Goal: Task Accomplishment & Management: Use online tool/utility

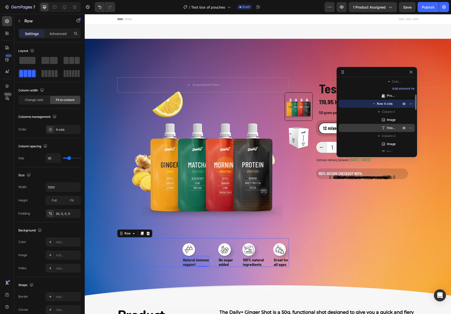
click at [390, 127] on span "Heading" at bounding box center [391, 127] width 9 height 5
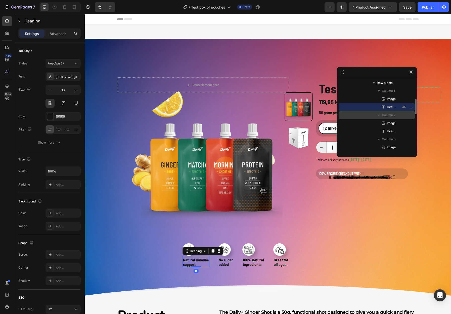
scroll to position [100, 0]
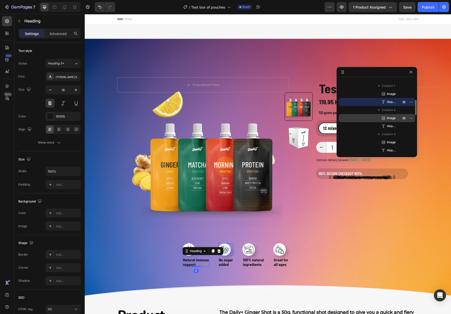
click at [389, 120] on span "Image" at bounding box center [391, 117] width 9 height 5
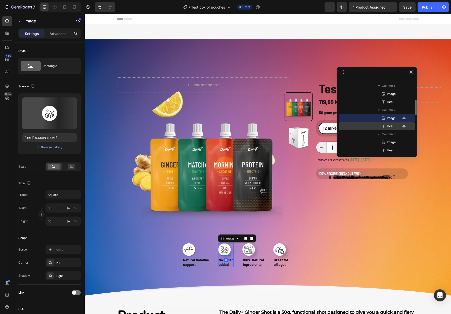
click at [390, 125] on span "Heading" at bounding box center [391, 126] width 9 height 5
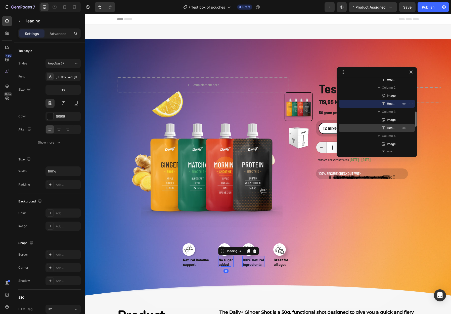
scroll to position [128, 0]
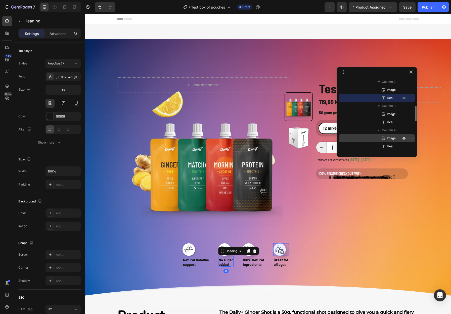
click at [389, 137] on span "Image" at bounding box center [391, 138] width 9 height 5
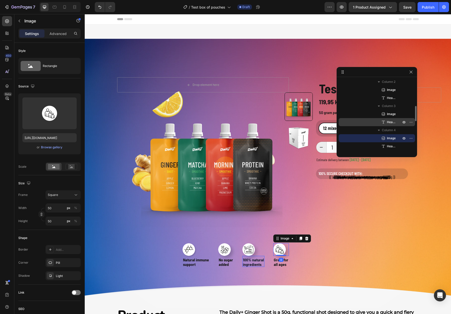
click at [390, 123] on span "Heading" at bounding box center [391, 122] width 9 height 5
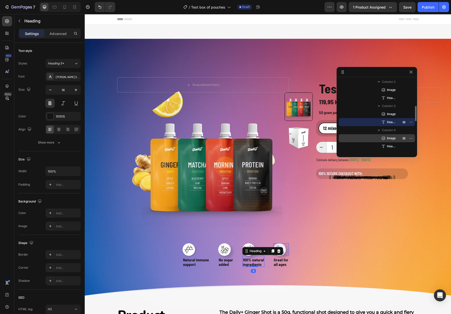
click at [388, 138] on span "Image" at bounding box center [391, 138] width 9 height 5
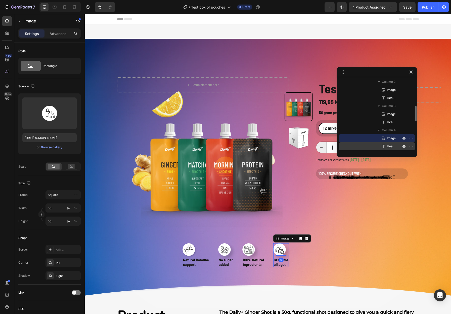
click at [387, 146] on p "Heading" at bounding box center [388, 146] width 15 height 5
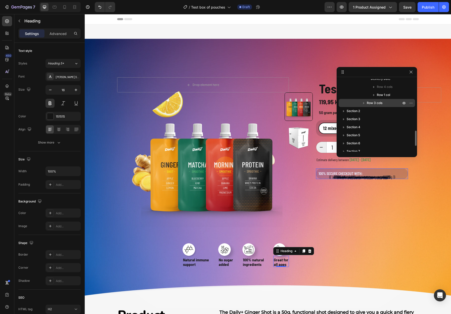
scroll to position [250, 0]
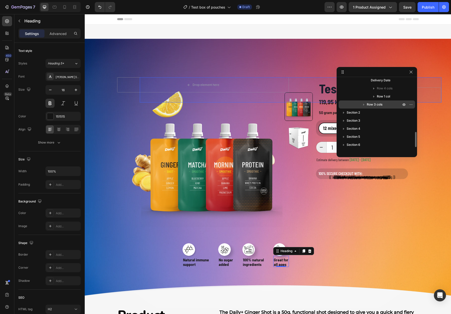
click at [363, 104] on icon "button" at bounding box center [364, 104] width 5 height 5
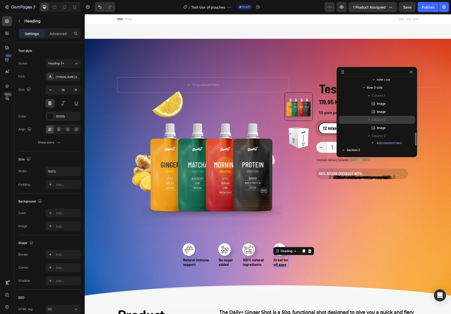
scroll to position [271, 0]
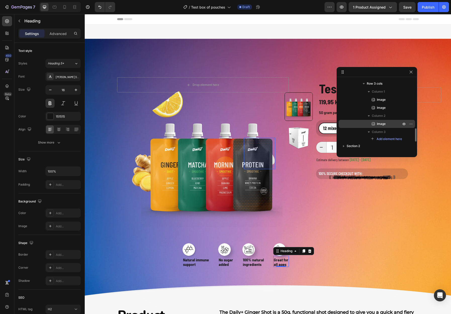
click at [378, 123] on span "Image" at bounding box center [381, 123] width 9 height 5
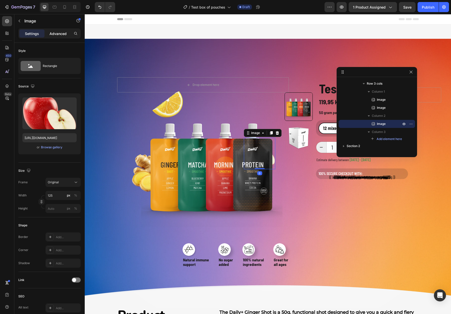
click at [59, 33] on p "Advanced" at bounding box center [58, 33] width 17 height 5
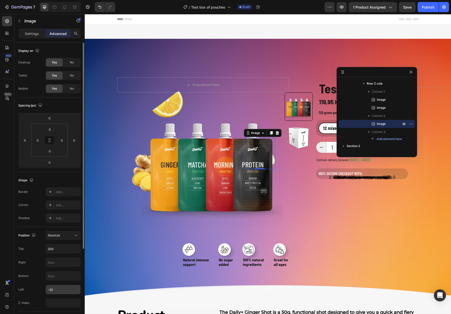
click at [56, 289] on input "-20" at bounding box center [63, 289] width 35 height 9
type input "-"
type input "-10"
click at [37, 251] on div "Top 200" at bounding box center [49, 249] width 62 height 10
click at [33, 34] on p "Settings" at bounding box center [32, 33] width 14 height 5
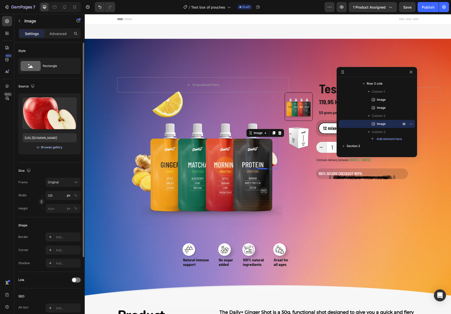
click at [46, 147] on div "Browse gallery" at bounding box center [51, 147] width 21 height 5
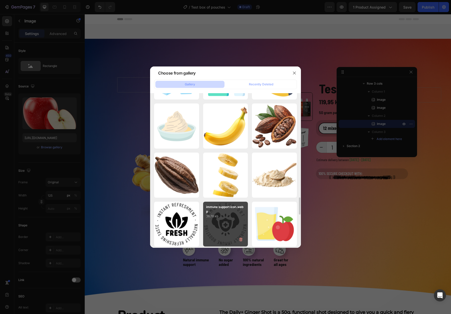
scroll to position [947, 0]
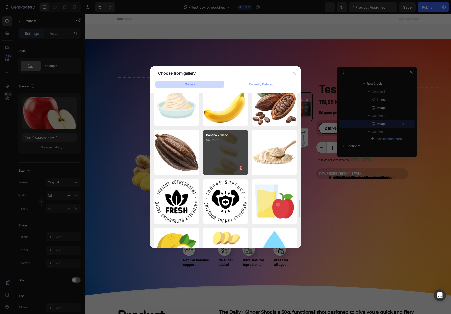
click at [226, 152] on div "Banana 2.webp 54.36 kb" at bounding box center [225, 152] width 45 height 45
type input "https://cdn.shopify.com/s/files/1/0933/2827/7842/files/gempages_552936396050924…"
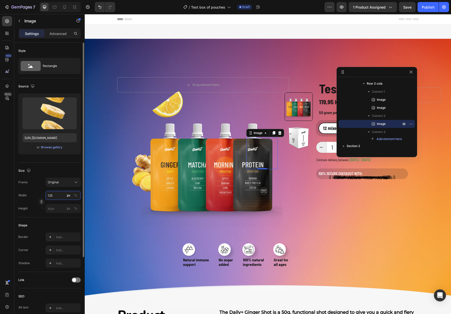
drag, startPoint x: 54, startPoint y: 196, endPoint x: 44, endPoint y: 195, distance: 10.7
click at [44, 195] on div "Width 125 px %" at bounding box center [49, 195] width 62 height 9
type input "180"
click at [43, 177] on div "Size Frame Original Width 180 px % Height px %" at bounding box center [49, 190] width 62 height 55
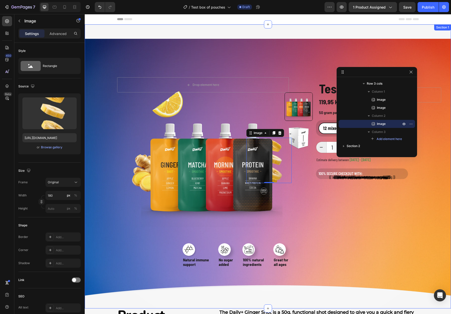
click at [112, 183] on div "Drop element here Row Product Images Row Image Natural immune support Heading I…" at bounding box center [268, 171] width 367 height 189
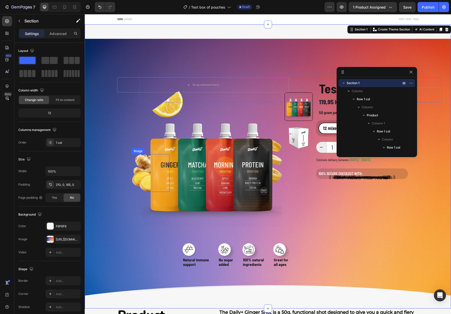
scroll to position [3, 0]
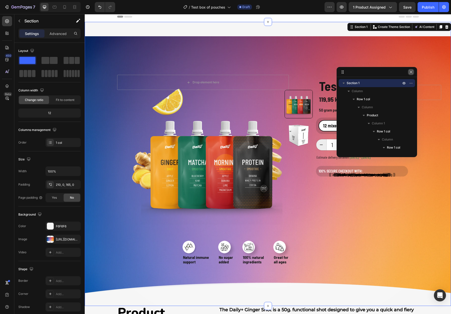
click at [410, 72] on icon "button" at bounding box center [411, 72] width 4 height 4
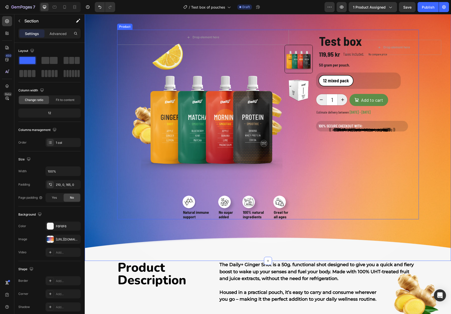
scroll to position [51, 0]
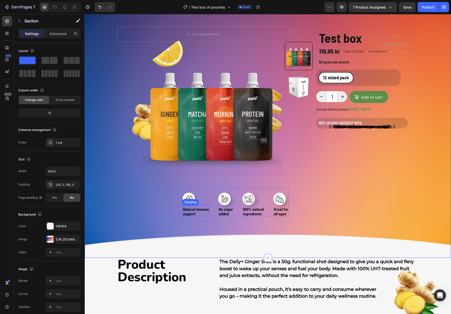
click at [196, 210] on h2 "Natural immune support" at bounding box center [196, 211] width 27 height 10
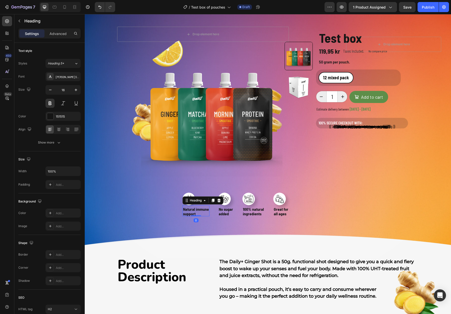
click at [199, 212] on h2 "Natural immune support" at bounding box center [196, 211] width 27 height 10
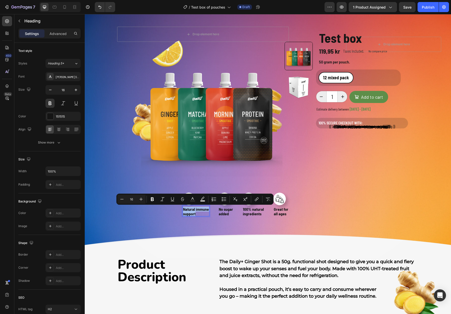
drag, startPoint x: 197, startPoint y: 212, endPoint x: 182, endPoint y: 207, distance: 16.2
click at [183, 207] on p "Natural immune support" at bounding box center [196, 211] width 26 height 9
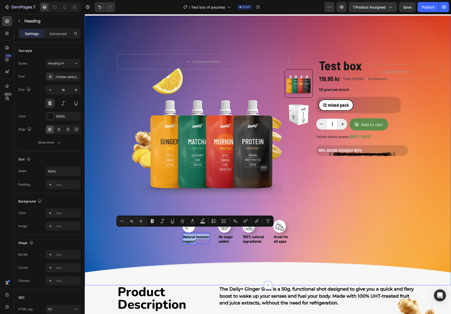
scroll to position [30, 0]
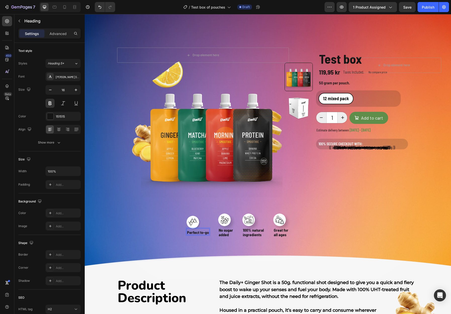
click at [200, 232] on p "Perfect to-go" at bounding box center [198, 232] width 22 height 5
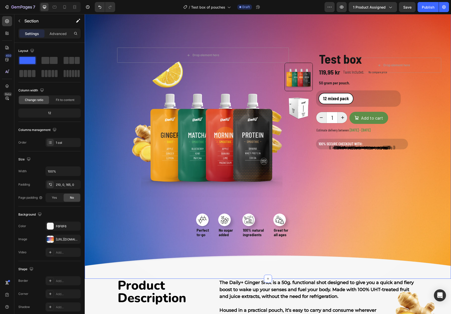
click at [209, 263] on div "Drop element here Row Product Images Row Image Perfect to-go Heading 0 Image No…" at bounding box center [268, 137] width 367 height 284
click at [282, 257] on div "Drop element here Row Product Images Row Image Perfect to-go Heading Image No s…" at bounding box center [268, 137] width 367 height 284
click at [202, 221] on div "Heading" at bounding box center [204, 223] width 14 height 5
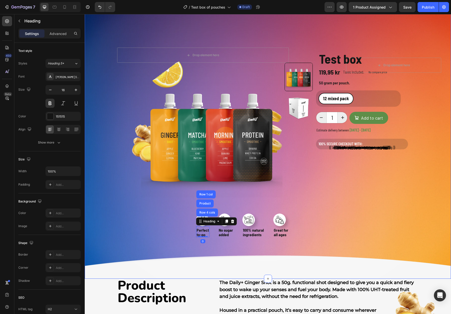
click at [235, 251] on div "Drop element here Row Product Images Row Image Perfect to-go Heading Row 4 cols…" at bounding box center [268, 137] width 367 height 284
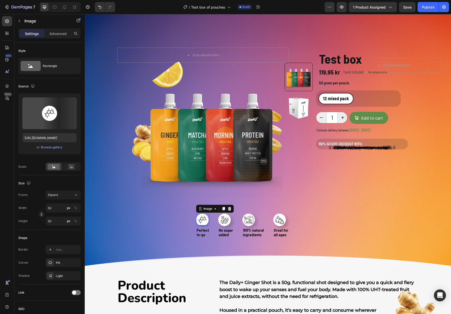
click at [201, 216] on img at bounding box center [202, 219] width 13 height 13
click at [52, 148] on div "Browse gallery" at bounding box center [51, 147] width 21 height 5
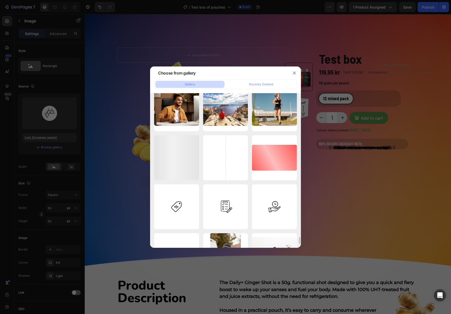
scroll to position [3230, 0]
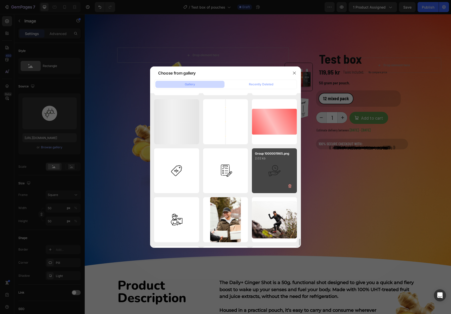
click at [268, 175] on div "Group 1000001965.png 2.02 kb" at bounding box center [274, 170] width 45 height 45
type input "https://cdn.shopify.com/s/files/1/0933/2827/7842/files/gempages_552936396050924…"
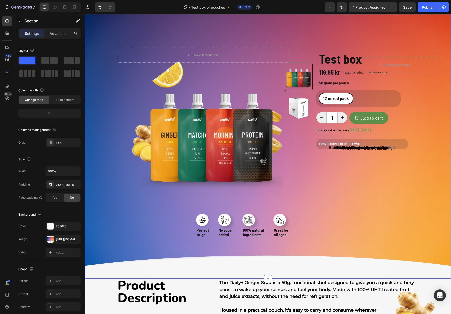
click at [200, 259] on div "Drop element here Row Product Images Row Image 0 Perfect to-go Heading Image No…" at bounding box center [268, 137] width 367 height 284
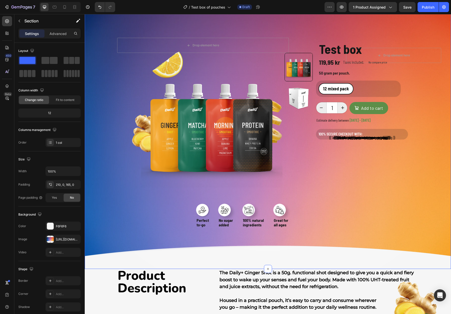
scroll to position [41, 0]
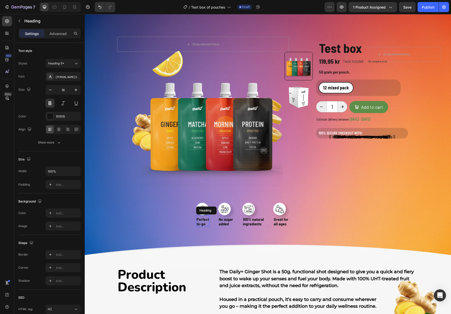
click at [205, 223] on p "Perfect to-go" at bounding box center [203, 221] width 12 height 9
click at [211, 257] on div "Drop element here Row Product Images Row Image Perfect to-go Heading 0 Image No…" at bounding box center [268, 126] width 367 height 284
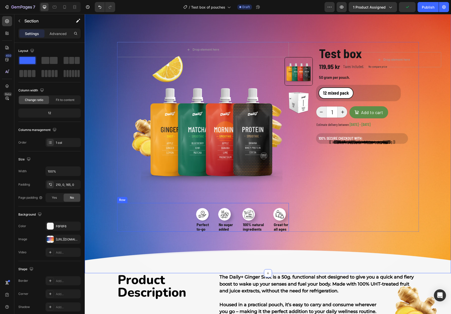
scroll to position [33, 0]
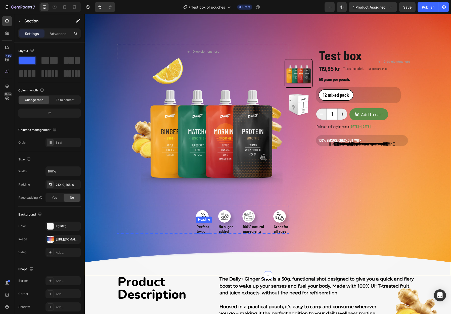
click at [205, 231] on p "Perfect to-go" at bounding box center [203, 228] width 12 height 9
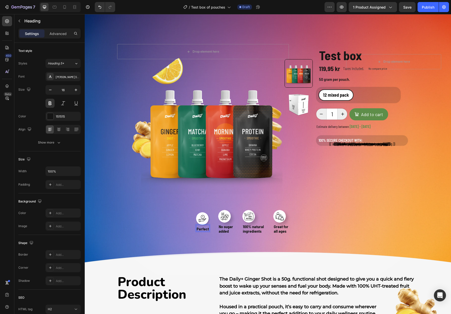
click at [206, 229] on p "Perfect" at bounding box center [203, 228] width 12 height 5
drag, startPoint x: 206, startPoint y: 228, endPoint x: 196, endPoint y: 228, distance: 9.3
click at [197, 228] on p "Perfect" at bounding box center [203, 228] width 12 height 5
click at [192, 228] on span "Made for life on the go" at bounding box center [191, 228] width 36 height 5
click at [193, 229] on span "Made for life on the go" at bounding box center [191, 228] width 36 height 5
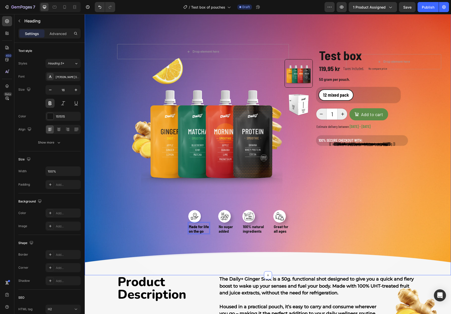
click at [202, 256] on div "Drop element here Row Product Images Row Image Made for life on the go Heading …" at bounding box center [268, 133] width 367 height 284
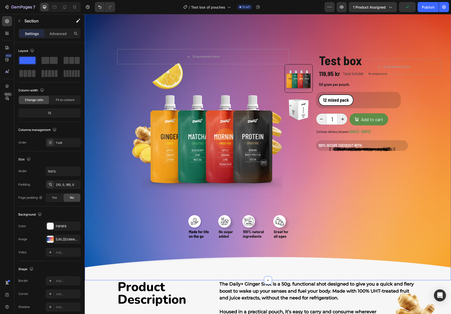
click at [218, 264] on div "Drop element here Row Product Images Row Image ⁠⁠⁠⁠⁠⁠⁠ Made for life on the go …" at bounding box center [268, 138] width 367 height 284
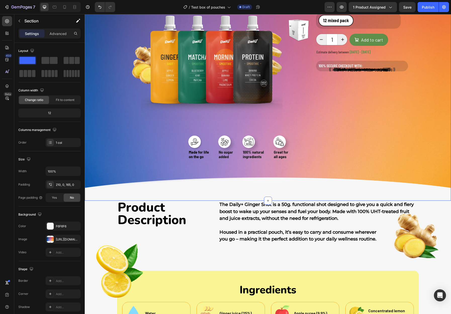
scroll to position [123, 0]
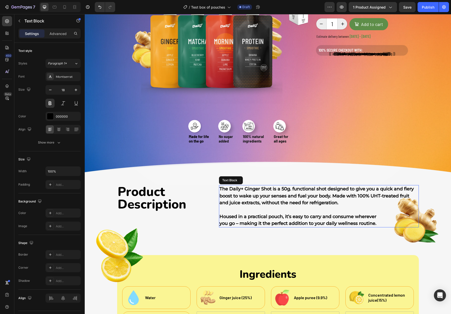
click at [258, 201] on p "The Daily+ Ginger Shot is a 50g. functional shot designed to give you a quick a…" at bounding box center [319, 195] width 199 height 21
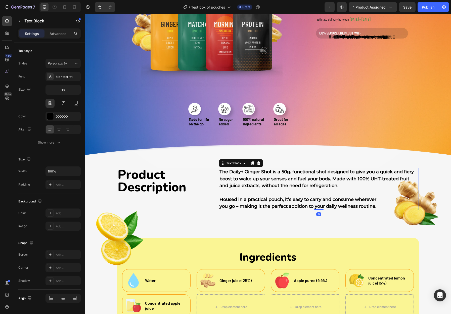
scroll to position [146, 0]
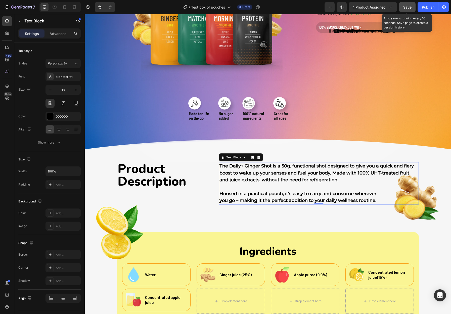
click at [411, 9] on span "Save" at bounding box center [408, 7] width 8 height 4
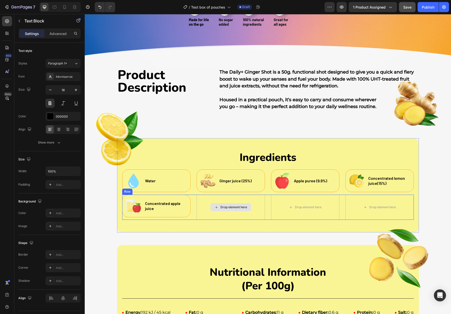
scroll to position [243, 0]
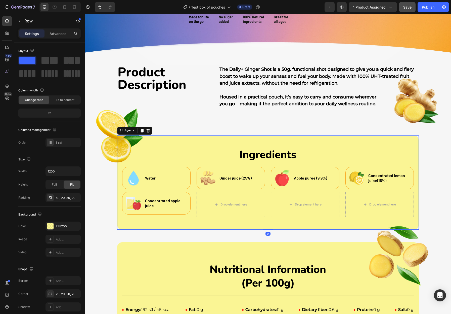
click at [222, 143] on div "Image Ingredients Heading Row Image Water Text Block Row Image Ginger juice (25…" at bounding box center [268, 182] width 302 height 94
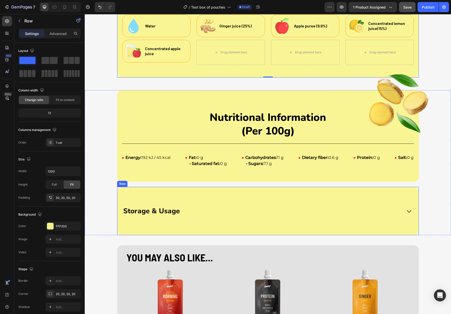
scroll to position [416, 0]
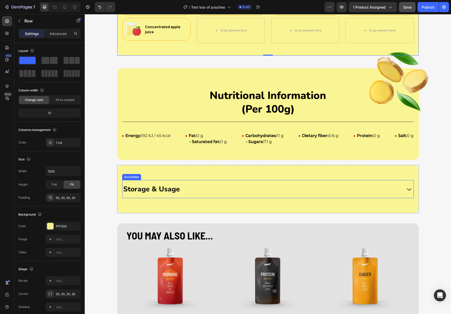
click at [203, 189] on div "Storage & Usage" at bounding box center [262, 189] width 278 height 14
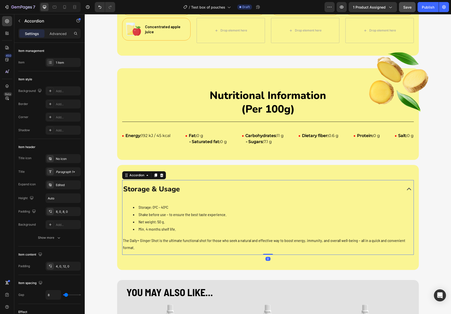
click at [203, 189] on div "Storage & Usage" at bounding box center [262, 189] width 278 height 14
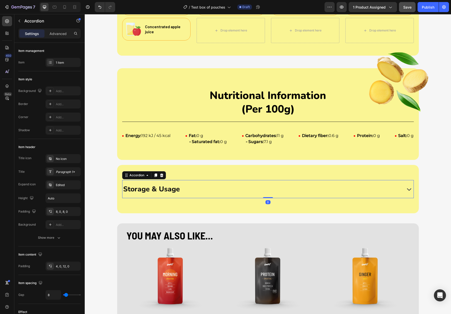
click at [203, 189] on div "Storage & Usage" at bounding box center [262, 189] width 278 height 14
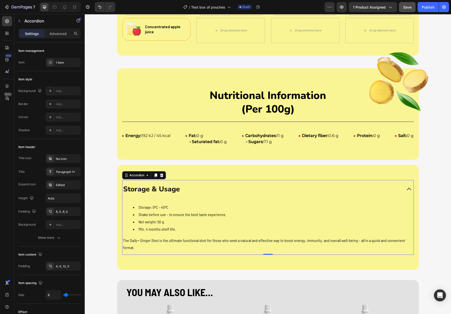
click at [203, 189] on div "Storage & Usage" at bounding box center [262, 189] width 278 height 14
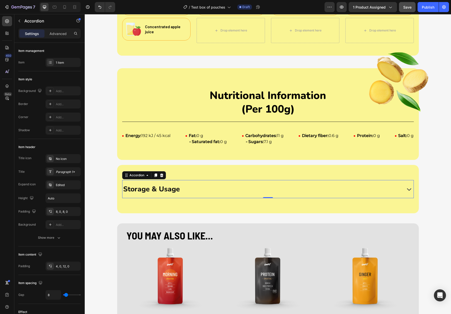
click at [203, 189] on div "Storage & Usage" at bounding box center [262, 189] width 278 height 14
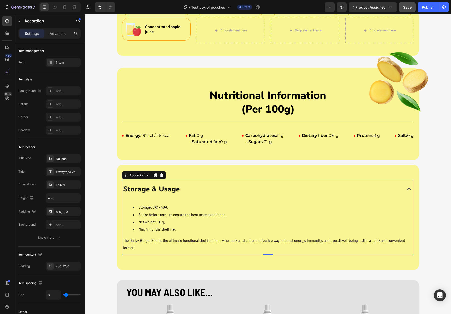
click at [203, 189] on div "Storage & Usage" at bounding box center [262, 189] width 278 height 14
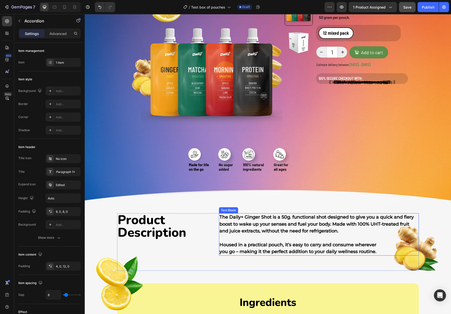
scroll to position [96, 0]
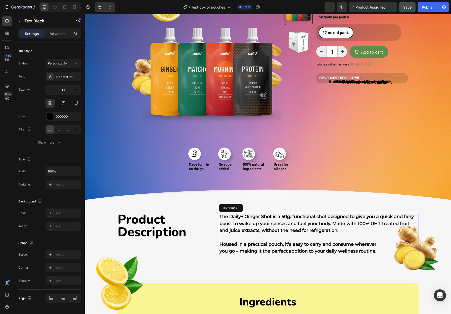
click at [306, 226] on p "The Daily+ Ginger Shot is a 50g. functional shot designed to give you a quick a…" at bounding box center [319, 223] width 199 height 21
click at [360, 240] on p "Housed in a practical pouch, it’s easy to carry and consume wherever you go – m…" at bounding box center [319, 244] width 199 height 21
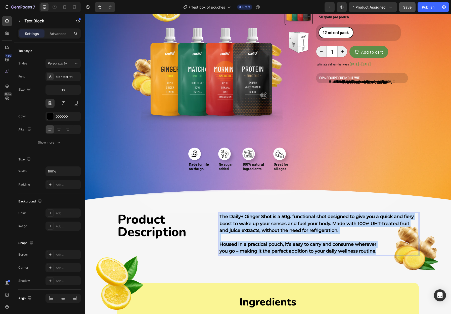
drag, startPoint x: 388, startPoint y: 251, endPoint x: 220, endPoint y: 215, distance: 172.1
click at [220, 215] on div "The Daily+ Ginger Shot is a 50g. functional shot designed to give you a quick a…" at bounding box center [319, 234] width 200 height 42
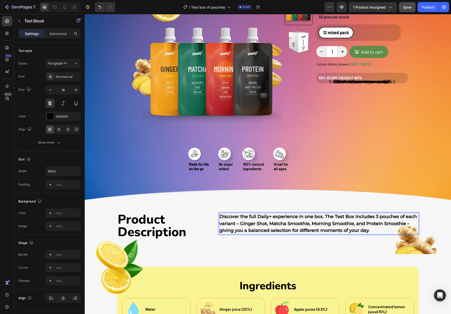
drag, startPoint x: 250, startPoint y: 225, endPoint x: 253, endPoint y: 223, distance: 4.3
click at [250, 225] on p "Discover the full Daily+ experience in one box. The Test Box includes 3 pouches…" at bounding box center [319, 223] width 199 height 21
click at [263, 214] on p "Discover the full Daily+ experience in one box. The Test Box includes 3 pouches…" at bounding box center [319, 223] width 199 height 21
click at [280, 214] on p "Discover the full Daily+ experience in one box. The Test Box includes 3 pouches…" at bounding box center [319, 223] width 199 height 21
click at [298, 218] on p "Discover the full Daily+ experience in one box. The Test Box includes 3 pouches…" at bounding box center [319, 223] width 199 height 21
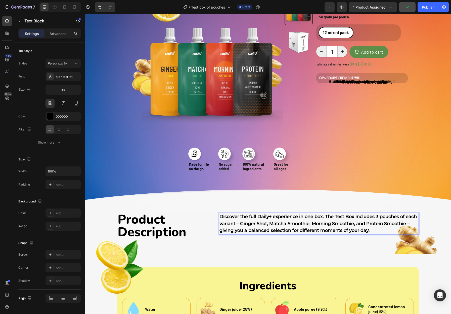
click at [329, 216] on p "Discover the full Daily+ experience in one box. The Test Box includes 3 pouches…" at bounding box center [319, 223] width 199 height 21
click at [332, 216] on p "Discover the full Daily+ experience in one box. The Test Box includes 3 pouches…" at bounding box center [319, 223] width 199 height 21
drag, startPoint x: 319, startPoint y: 215, endPoint x: 290, endPoint y: 219, distance: 28.7
click at [318, 215] on p "Discover the full Daily+ experience in one box. The Test Box includes 3 pouches…" at bounding box center [319, 223] width 199 height 21
drag, startPoint x: 245, startPoint y: 214, endPoint x: 253, endPoint y: 215, distance: 8.4
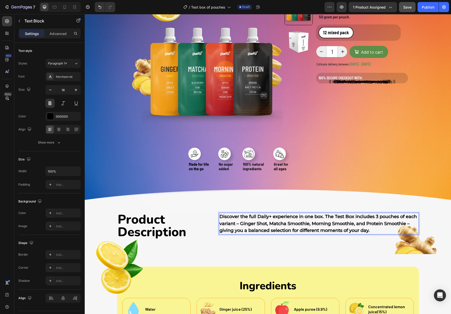
click at [245, 214] on p "Discover the full Daily+ experience in one box. The Test Box includes 3 pouches…" at bounding box center [319, 223] width 199 height 21
click at [323, 215] on p "Discover the full Daily+ experience in one box. The Test Box includes 3 pouches…" at bounding box center [319, 223] width 199 height 21
click at [332, 216] on p "Discover the full Daily+ experience in one box. The Test Box includes 3 pouches…" at bounding box center [319, 223] width 199 height 21
click at [383, 217] on p "Discover the full Daily+ experience in one box. The Test Box includes 3 pouches…" at bounding box center [319, 223] width 199 height 21
click at [356, 218] on p "Discover the full Daily+ experience in one box. The Test Box includes 3 pouches…" at bounding box center [319, 223] width 199 height 21
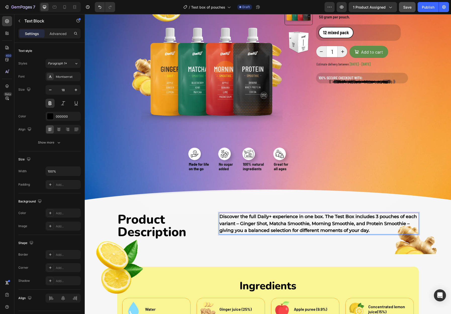
drag, startPoint x: 407, startPoint y: 219, endPoint x: 402, endPoint y: 219, distance: 4.3
click at [406, 219] on p "Discover the full Daily+ experience in one box. The Test Box includes 3 pouches…" at bounding box center [319, 223] width 199 height 21
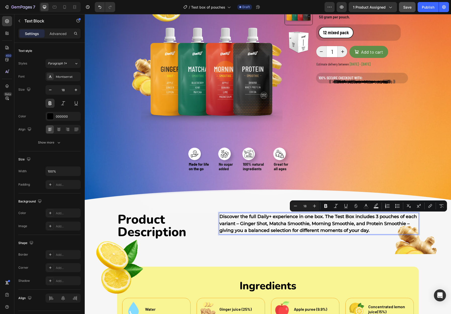
click at [295, 223] on p "Discover the full Daily+ experience in one box. The Test Box includes 3 pouches…" at bounding box center [319, 223] width 199 height 21
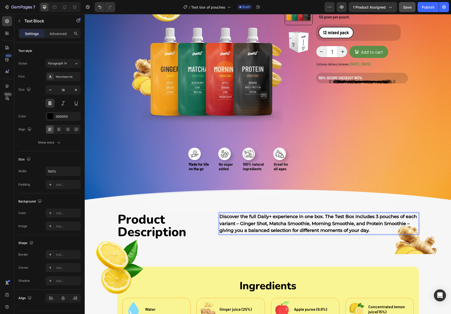
click at [255, 223] on p "Discover the full Daily+ experience in one box. The Test Box includes 3 pouches…" at bounding box center [319, 223] width 199 height 21
click at [269, 226] on p "Discover the full Daily+ experience in one box. The Test Box includes 3 pouches…" at bounding box center [319, 223] width 199 height 21
click at [248, 229] on p "Discover the full Daily+ experience in one box. The Test Box includes 3 pouches…" at bounding box center [319, 223] width 199 height 21
click at [283, 227] on p "Discover the full Daily+ experience in one box. The Test Box includes 3 pouches…" at bounding box center [319, 220] width 199 height 14
click at [314, 234] on p "All giving you a balanced selection for different moments of your day." at bounding box center [319, 230] width 199 height 7
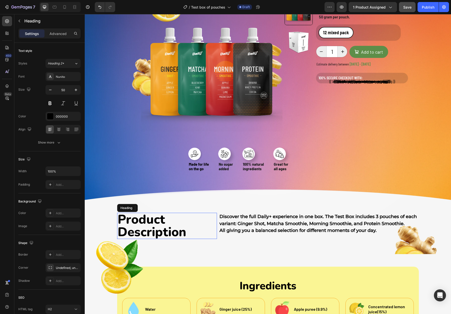
click at [210, 228] on h2 "Product Description" at bounding box center [167, 226] width 100 height 26
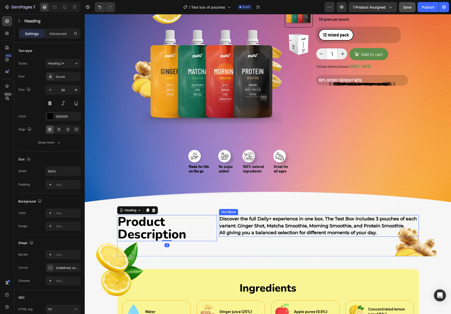
click at [265, 236] on p "All giving you a balanced selection for different moments of your day." at bounding box center [319, 232] width 199 height 7
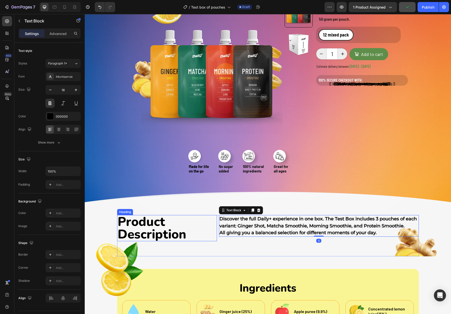
click at [200, 207] on div "Drop element here Row Product Images Row Image Made for life on the go Heading …" at bounding box center [268, 73] width 367 height 284
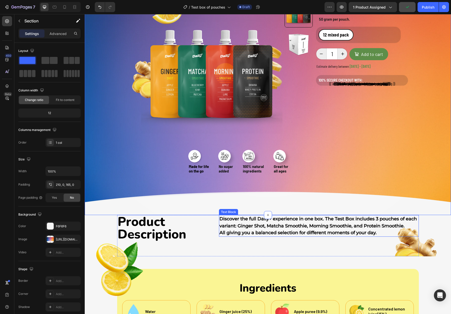
click at [223, 229] on p "Discover the full Daily+ experience in one box. The Test Box includes 3 pouches…" at bounding box center [319, 222] width 199 height 14
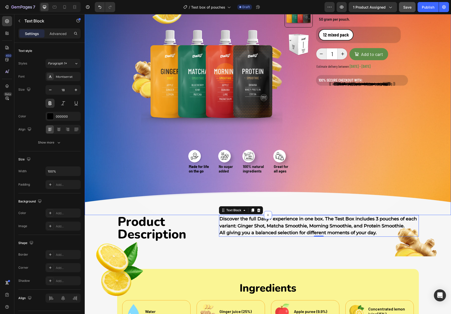
click at [182, 204] on div "Drop element here Row Product Images Row Image Made for life on the go Heading …" at bounding box center [268, 73] width 367 height 284
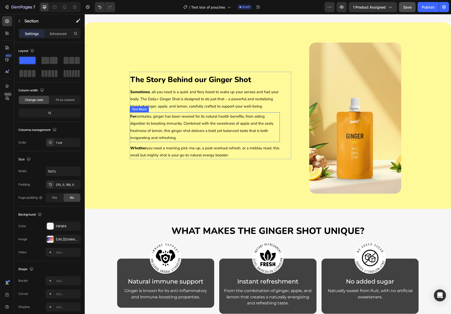
scroll to position [860, 0]
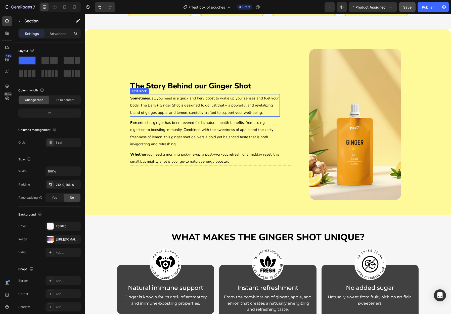
click at [176, 116] on p "Sometimes , all you need is a quick and fiery boost to wake up your senses and …" at bounding box center [204, 105] width 149 height 21
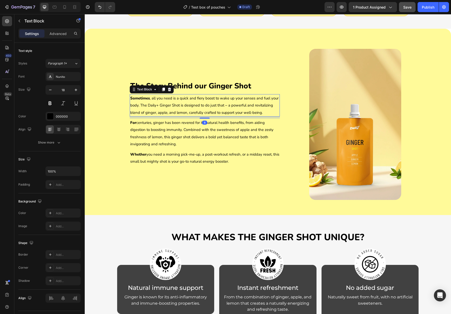
click at [179, 115] on span "Sometimes , all you need is a quick and fiery boost to wake up your senses and …" at bounding box center [204, 105] width 148 height 19
click at [190, 115] on span "Sometimes , all you need is a quick and fiery boost to wake up your senses and …" at bounding box center [204, 105] width 148 height 19
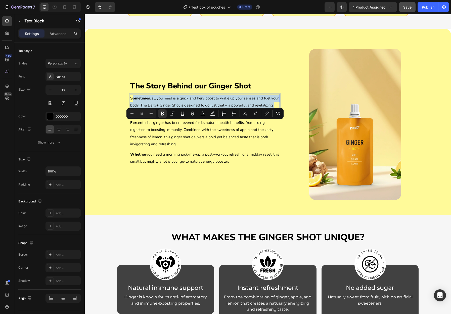
drag, startPoint x: 239, startPoint y: 136, endPoint x: 132, endPoint y: 124, distance: 107.3
click at [132, 116] on p "Sometimes , all you need is a quick and fiery boost to wake up your senses and …" at bounding box center [204, 105] width 149 height 21
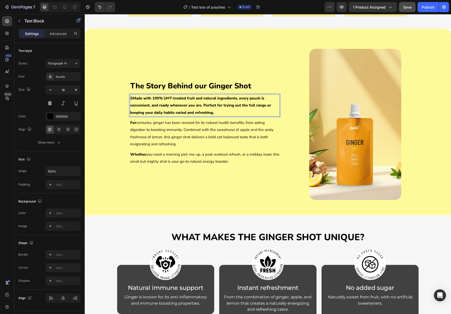
click at [133, 115] on strong "SMade with 100% UHT-treated fruit and natural ingredients, every pouch is conve…" at bounding box center [200, 105] width 141 height 19
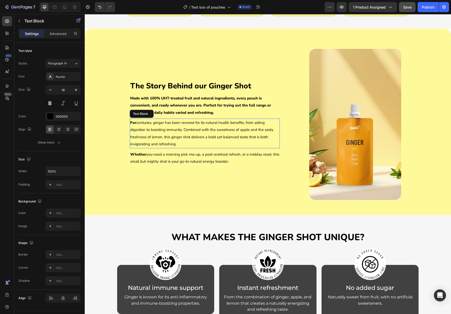
click at [214, 146] on span "For centuries, ginger has been revered for its natural health benefits, from ai…" at bounding box center [201, 133] width 143 height 26
click at [207, 115] on strong "Made with 100% UHT-treated fruit and natural ingredients, every pouch is conven…" at bounding box center [200, 105] width 141 height 19
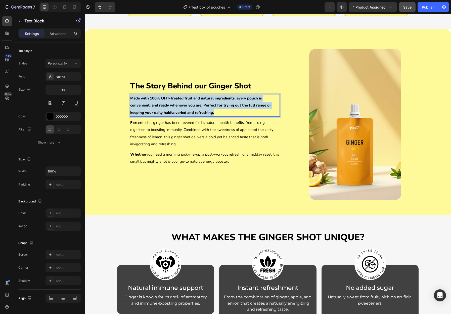
drag, startPoint x: 217, startPoint y: 137, endPoint x: 130, endPoint y: 125, distance: 88.1
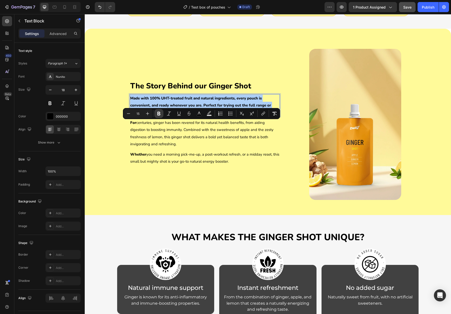
click at [158, 112] on icon "Editor contextual toolbar" at bounding box center [158, 114] width 3 height 4
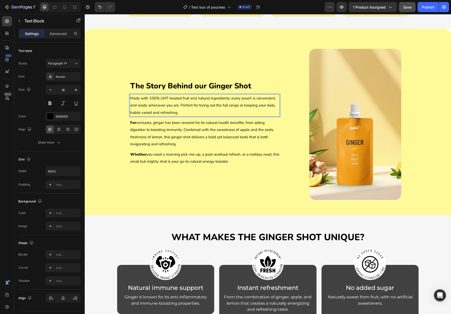
click at [144, 116] on p "Made with 100% UHT-treated fruit and natural ingredients, every pouch is conven…" at bounding box center [204, 105] width 149 height 21
drag, startPoint x: 140, startPoint y: 123, endPoint x: 130, endPoint y: 123, distance: 10.1
click at [130, 115] on span "Made with 100% UHT-treated fruit and natural ingredients, every pouch is conven…" at bounding box center [203, 105] width 146 height 19
drag, startPoint x: 137, startPoint y: 124, endPoint x: 137, endPoint y: 127, distance: 2.8
click at [137, 115] on span "Made with 100% UHT-treated fruit and natural ingredients, every pouch is conven…" at bounding box center [203, 105] width 146 height 19
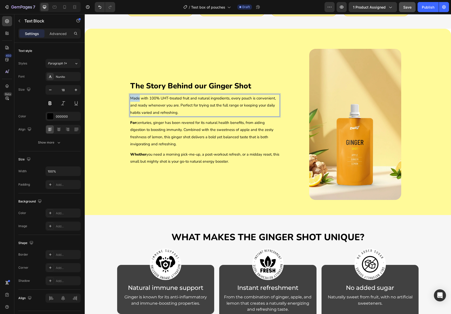
drag, startPoint x: 137, startPoint y: 124, endPoint x: 130, endPoint y: 124, distance: 6.5
click at [130, 115] on span "Made with 100% UHT-treated fruit and natural ingredients, every pouch is conven…" at bounding box center [203, 105] width 146 height 19
click at [137, 115] on span "Made with 100% UHT-treated fruit and natural ingredients, every pouch is conven…" at bounding box center [203, 105] width 146 height 19
click at [146, 115] on span "Made with 100% UHT-treated fruit and natural ingredients, every pouch is conven…" at bounding box center [203, 105] width 146 height 19
drag, startPoint x: 152, startPoint y: 150, endPoint x: 148, endPoint y: 138, distance: 12.1
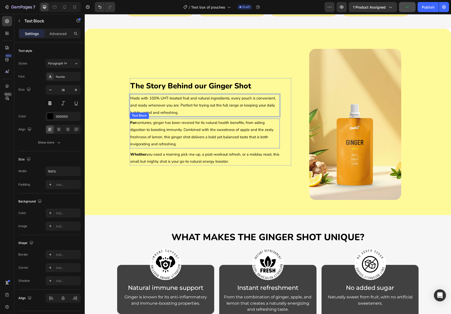
click at [151, 146] on span "For centuries, ginger has been revered for its natural health benefits, from ai…" at bounding box center [201, 133] width 143 height 26
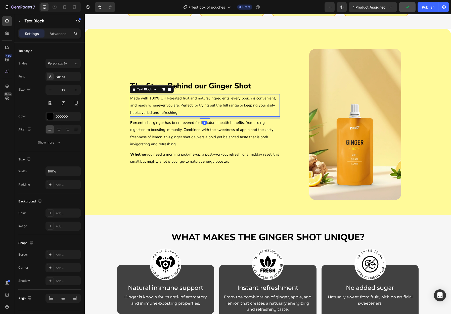
click at [147, 116] on p "Made with 100% UHT-treated fruit and natural ingredients, every pouch is conven…" at bounding box center [204, 105] width 149 height 21
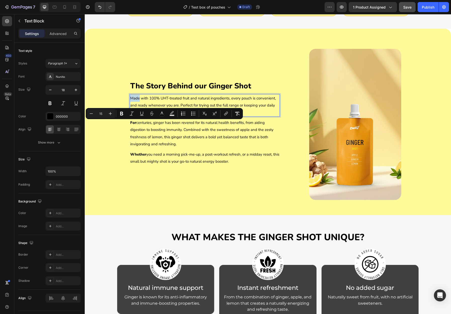
drag, startPoint x: 139, startPoint y: 124, endPoint x: 130, endPoint y: 125, distance: 9.1
click at [123, 114] on icon "Editor contextual toolbar" at bounding box center [121, 114] width 3 height 4
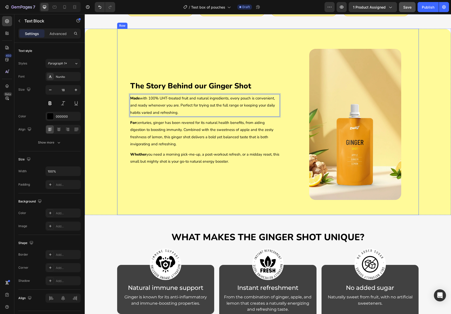
click at [129, 137] on div "The Story Behind our Ginger Shot Heading Made with 100% UHT-treated fruit and n…" at bounding box center [268, 122] width 302 height 186
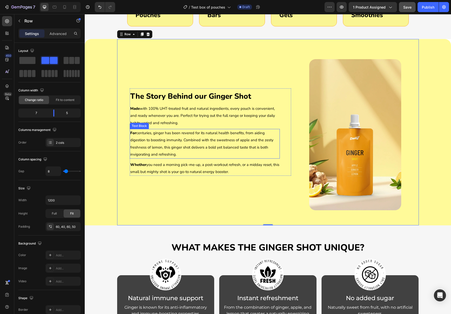
scroll to position [849, 0]
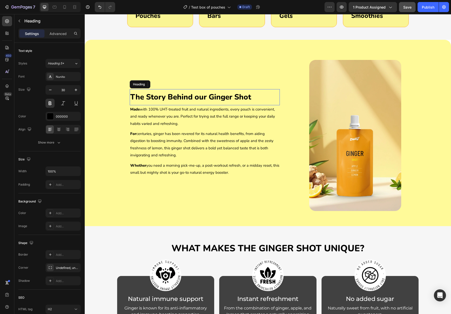
click at [208, 101] on h2 "The Story Behind our Ginger Shot" at bounding box center [205, 97] width 150 height 7
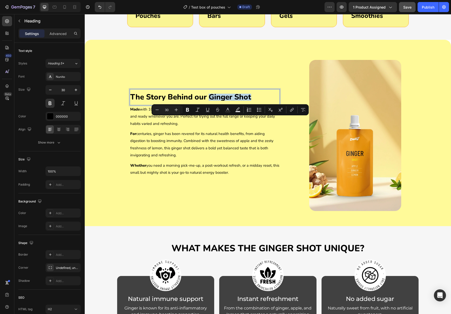
drag, startPoint x: 251, startPoint y: 122, endPoint x: 210, endPoint y: 122, distance: 40.5
click at [210, 100] on p "The Story Behind our Ginger Shot" at bounding box center [204, 97] width 149 height 6
click at [207, 100] on p "The Story Behind our Ginger Shot" at bounding box center [204, 97] width 149 height 6
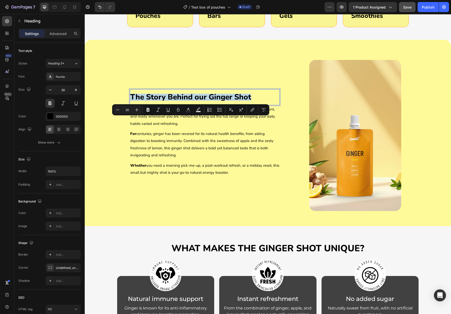
drag, startPoint x: 252, startPoint y: 122, endPoint x: 132, endPoint y: 123, distance: 120.0
click at [132, 100] on p "The Story Behind our Ginger Shot" at bounding box center [204, 97] width 149 height 6
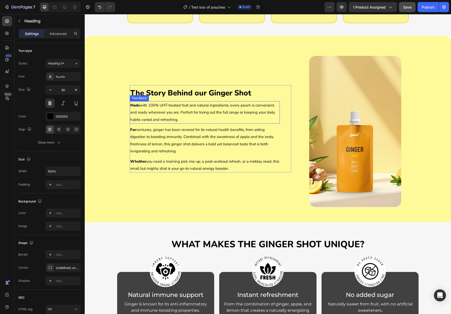
scroll to position [855, 0]
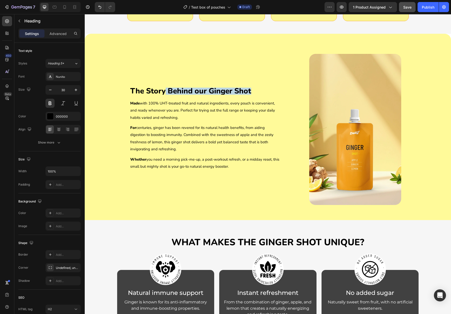
drag, startPoint x: 252, startPoint y: 116, endPoint x: 164, endPoint y: 120, distance: 87.9
click at [164, 99] on div "The Story Behind our Ginger Shot Heading" at bounding box center [205, 91] width 150 height 16
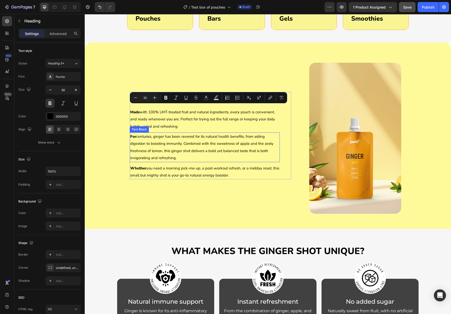
scroll to position [845, 0]
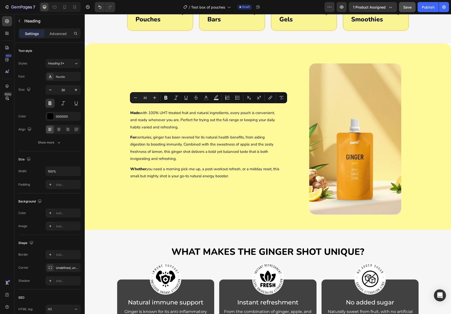
click at [149, 104] on p "The test box" at bounding box center [204, 101] width 149 height 6
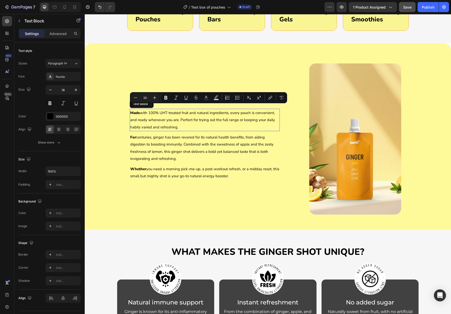
click at [173, 130] on span "Made with 100% UHT-treated fruit and natural ingredients, every pouch is conven…" at bounding box center [202, 119] width 145 height 19
click at [177, 161] on span "For centuries, ginger has been revered for its natural health benefits, from ai…" at bounding box center [201, 148] width 143 height 26
click at [182, 131] on div "Made with 100% UHT-treated fruit and natural ingredients, every pouch is conven…" at bounding box center [205, 120] width 150 height 22
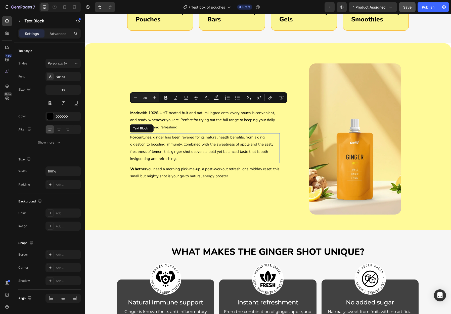
click at [162, 161] on span "For centuries, ginger has been revered for its natural health benefits, from ai…" at bounding box center [201, 148] width 143 height 26
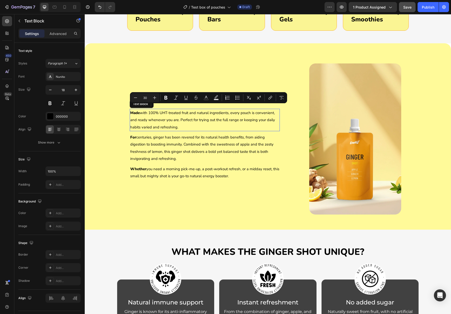
click at [180, 131] on p "Made with 100% UHT-treated fruit and natural ingredients, every pouch is conven…" at bounding box center [204, 119] width 149 height 21
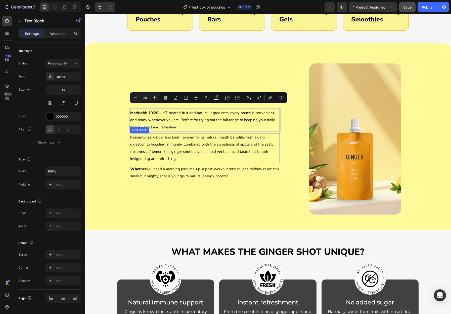
click at [165, 161] on span "For centuries, ginger has been revered for its natural health benefits, from ai…" at bounding box center [201, 148] width 143 height 26
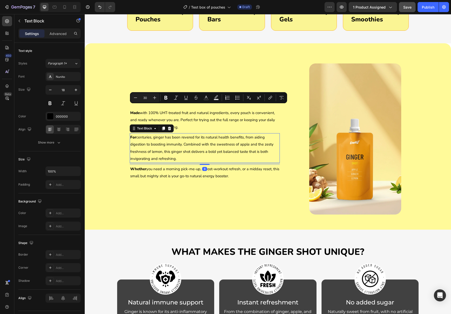
click at [179, 162] on p "For centuries, ginger has been revered for its natural health benefits, from ai…" at bounding box center [204, 148] width 149 height 28
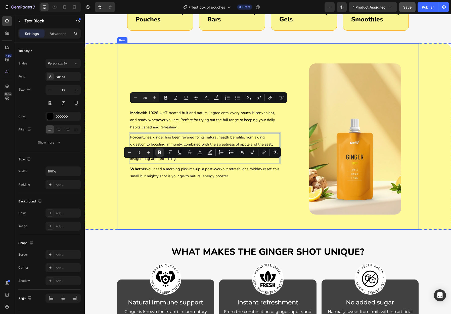
drag, startPoint x: 154, startPoint y: 177, endPoint x: 122, endPoint y: 163, distance: 35.0
click at [122, 163] on div "The Test box Heading Made with 100% UHT-treated fruit and natural ingredients, …" at bounding box center [268, 136] width 302 height 186
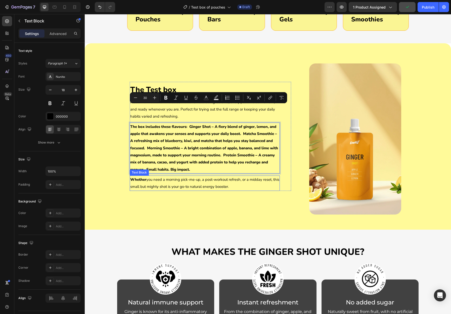
click at [202, 189] on span "Whether you need a morning pick-me-up, a post-workout refresh, or a midday rese…" at bounding box center [204, 183] width 149 height 12
click at [201, 173] on p "The box includes these flavours: Ginger Shot – A fiery blend of ginger, lemon, …" at bounding box center [204, 148] width 149 height 50
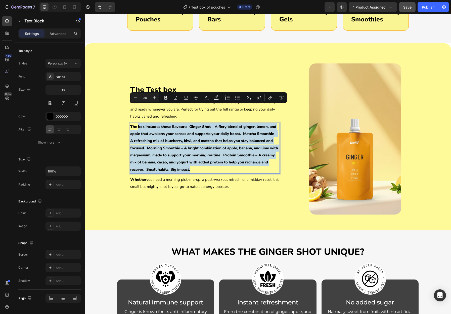
drag, startPoint x: 201, startPoint y: 194, endPoint x: 138, endPoint y: 152, distance: 75.4
click at [138, 152] on p "The box includes these flavours: Ginger Shot – A fiery blend of ginger, lemon, …" at bounding box center [204, 148] width 149 height 50
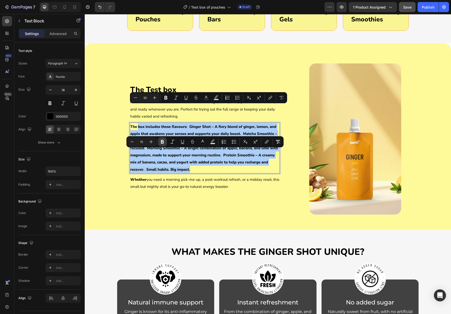
click at [164, 140] on icon "Editor contextual toolbar" at bounding box center [162, 141] width 5 height 5
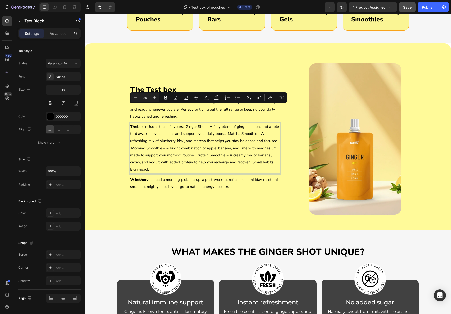
click at [163, 172] on span "The box includes these flavours: Ginger Shot – A fiery blend of ginger, lemon, …" at bounding box center [204, 148] width 149 height 48
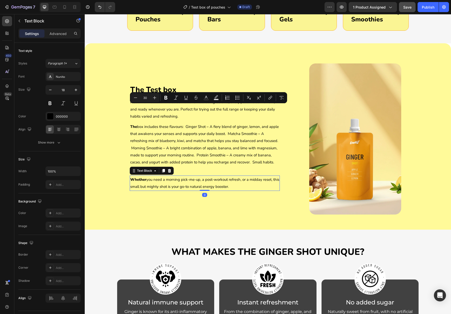
click at [162, 190] on p "Whether you need a morning pick-me-up, a post-workout refresh, or a midday rese…" at bounding box center [204, 183] width 149 height 14
click at [167, 174] on div at bounding box center [170, 171] width 6 height 6
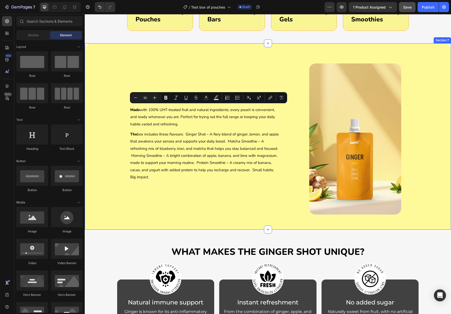
drag, startPoint x: 108, startPoint y: 144, endPoint x: 119, endPoint y: 141, distance: 11.4
click at [108, 144] on div "The Test box Heading Made with 100% UHT-treated fruit and natural ingredients, …" at bounding box center [268, 136] width 367 height 186
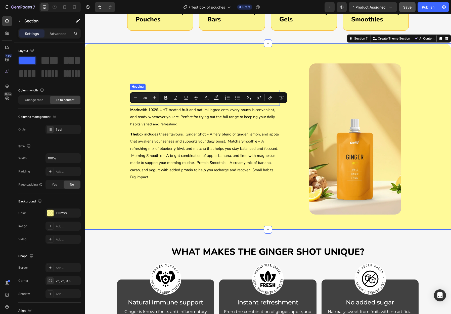
click at [180, 101] on p "The Test box" at bounding box center [204, 98] width 149 height 6
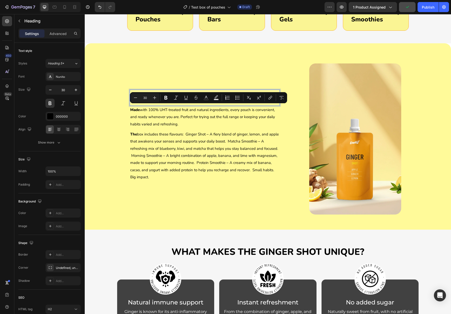
click at [175, 101] on p "The Test box" at bounding box center [204, 98] width 149 height 6
click at [135, 101] on p "The Test box" at bounding box center [204, 98] width 149 height 6
click at [133, 101] on p "The Test box" at bounding box center [204, 98] width 149 height 6
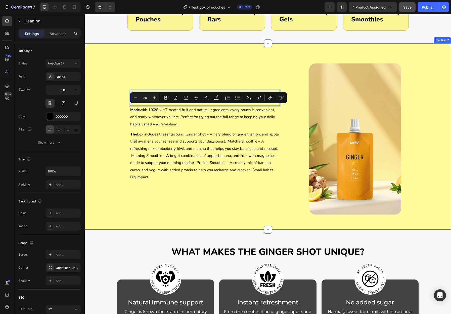
click at [110, 151] on div "About The Test box Heading 0 Made with 100% UHT-treated fruit and natural ingre…" at bounding box center [268, 136] width 367 height 186
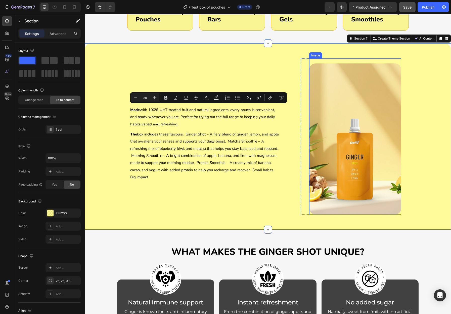
click at [359, 159] on img at bounding box center [355, 138] width 92 height 151
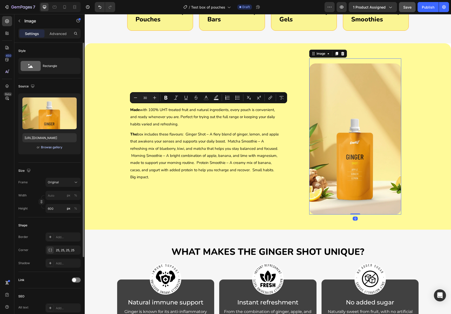
click at [52, 146] on div "Browse gallery" at bounding box center [51, 147] width 21 height 5
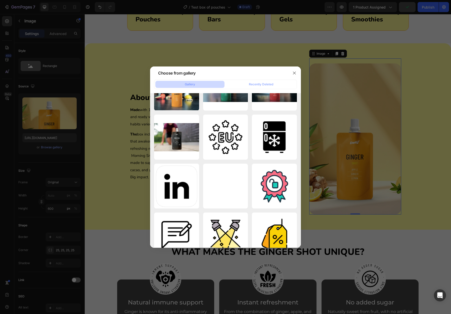
scroll to position [0, 0]
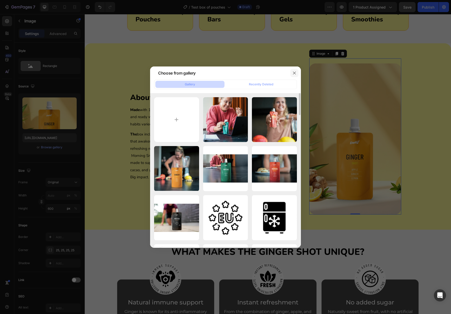
click at [293, 74] on icon "button" at bounding box center [295, 73] width 4 height 4
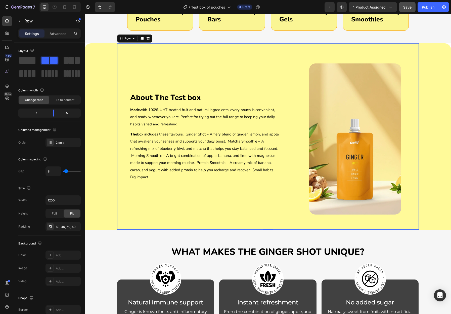
click at [202, 106] on div "About The Test box Heading Made with 100% UHT-treated fruit and natural ingredi…" at bounding box center [211, 136] width 162 height 156
click at [349, 131] on img at bounding box center [355, 138] width 92 height 151
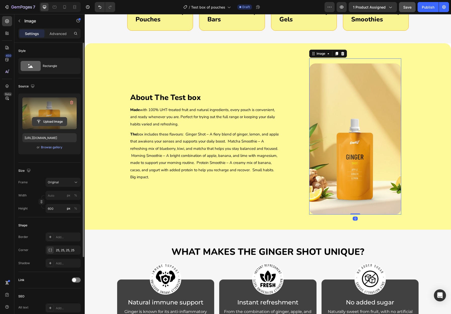
click at [49, 121] on input "file" at bounding box center [49, 121] width 35 height 9
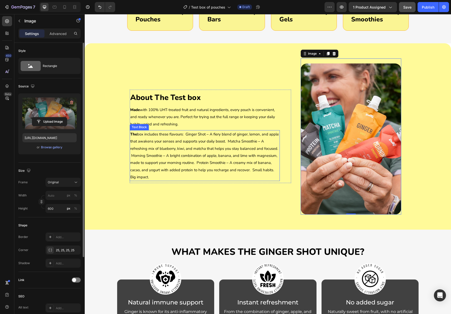
type input "https://cdn.shopify.com/s/files/1/0933/2827/7842/files/gempages_552936396050924…"
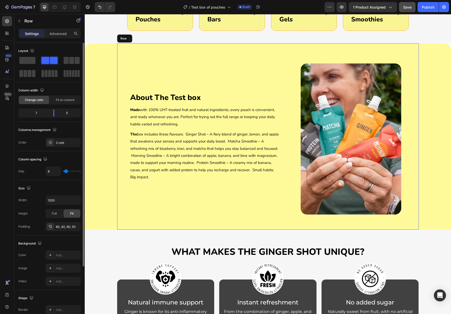
click at [199, 214] on div "About The Test box Heading Made with 100% UHT-treated fruit and natural ingredi…" at bounding box center [211, 136] width 162 height 156
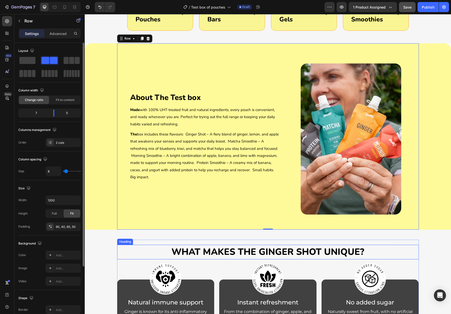
click at [276, 258] on strong "What Makes the Ginger shot Unique?" at bounding box center [268, 252] width 193 height 12
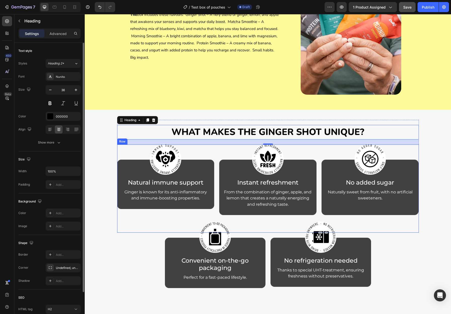
scroll to position [1002, 0]
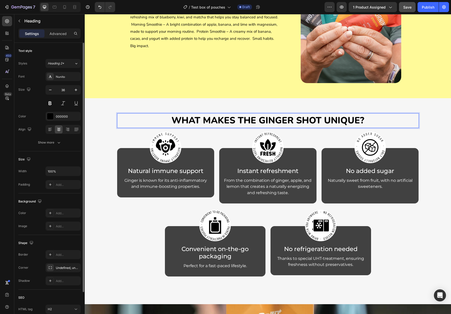
click at [285, 121] on strong "What Makes the Ginger shot Unique?" at bounding box center [268, 120] width 193 height 12
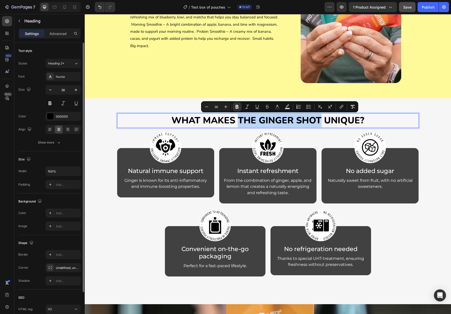
drag, startPoint x: 321, startPoint y: 121, endPoint x: 241, endPoint y: 120, distance: 80.0
click at [241, 120] on strong "What Makes the Ginger shot Unique?" at bounding box center [268, 120] width 193 height 12
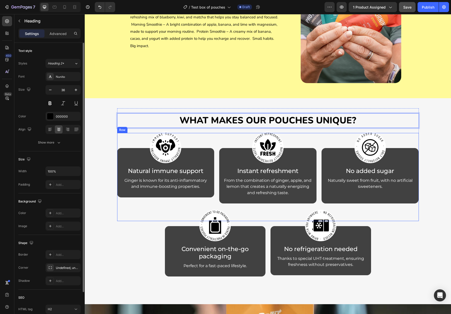
click at [216, 139] on div "Image Natural immune support Heading Ginger is known for its anti-inflammatory …" at bounding box center [268, 177] width 302 height 88
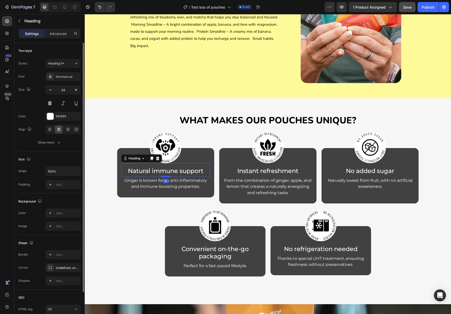
click at [197, 172] on h2 "Natural immune support" at bounding box center [165, 171] width 89 height 8
click at [190, 192] on div "Image Natural immune support Heading 0 Ginger is known for its anti-inflammator…" at bounding box center [165, 170] width 89 height 45
click at [187, 172] on h2 "Natural immune support" at bounding box center [165, 171] width 89 height 8
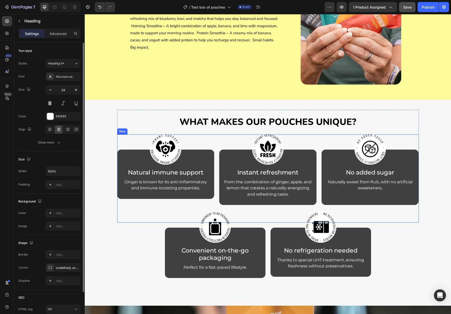
scroll to position [998, 0]
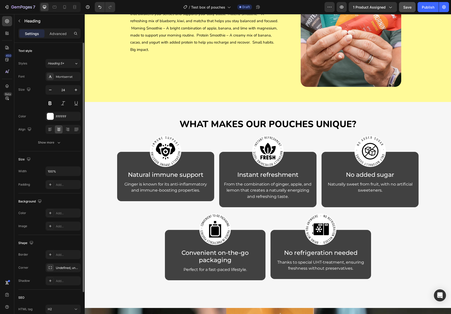
click at [181, 175] on p "Natural immune support" at bounding box center [166, 174] width 88 height 7
click at [166, 145] on img at bounding box center [165, 150] width 31 height 31
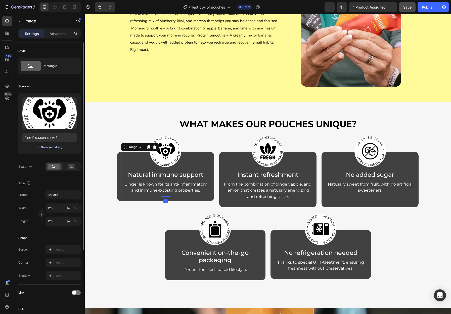
click at [48, 148] on div "Browse gallery" at bounding box center [51, 147] width 21 height 5
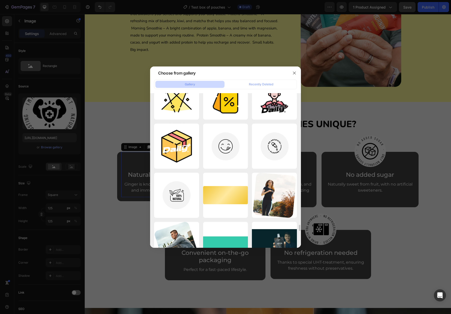
scroll to position [3304, 0]
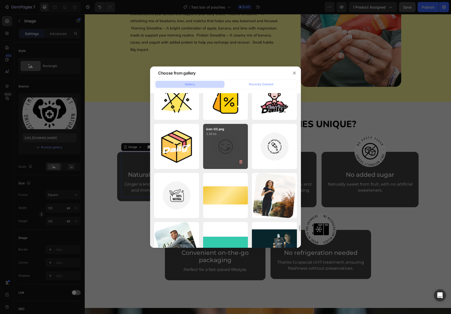
click at [230, 152] on div "icon-03.png 3.36 kb" at bounding box center [225, 146] width 45 height 45
type input "https://cdn.shopify.com/s/files/1/0933/2827/7842/files/gempages_552936396050924…"
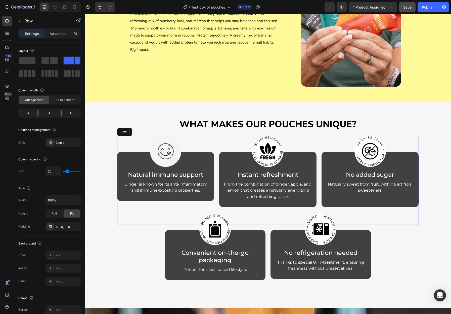
click at [186, 208] on div "Image 0 Natural immune support Heading Ginger is known for its anti-inflammator…" at bounding box center [165, 188] width 97 height 73
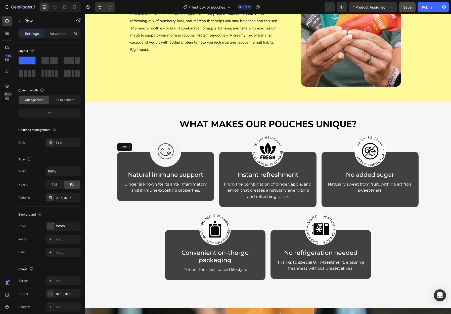
click at [213, 158] on div "Image Natural immune support Heading Ginger is known for its anti-inflammatory …" at bounding box center [165, 176] width 97 height 49
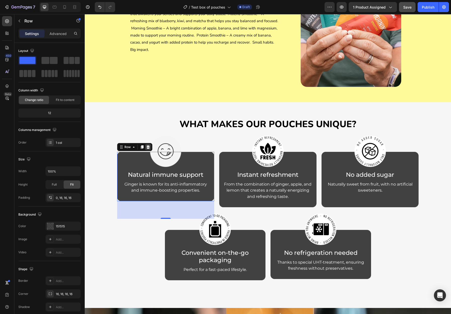
click at [149, 147] on icon at bounding box center [147, 147] width 3 height 4
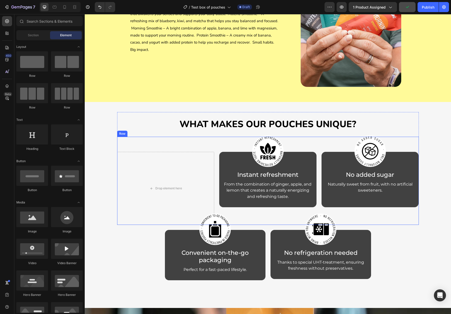
click at [161, 141] on div "Drop element here Image Instant refreshment Heading From the combination of gin…" at bounding box center [268, 181] width 302 height 88
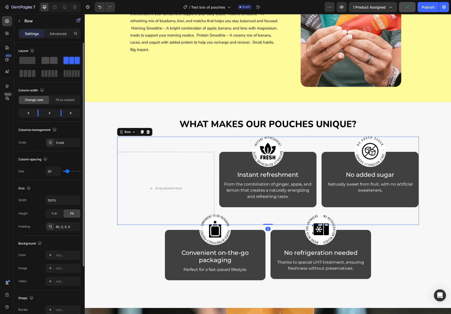
drag, startPoint x: 45, startPoint y: 57, endPoint x: 47, endPoint y: 59, distance: 2.9
click at [47, 58] on span at bounding box center [46, 60] width 8 height 7
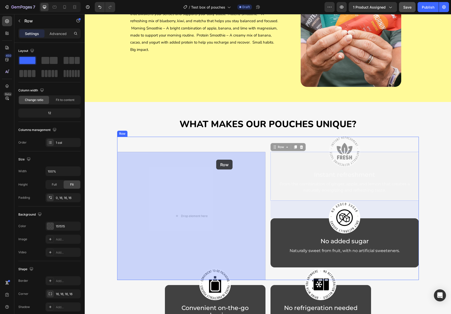
drag, startPoint x: 274, startPoint y: 149, endPoint x: 216, endPoint y: 160, distance: 58.8
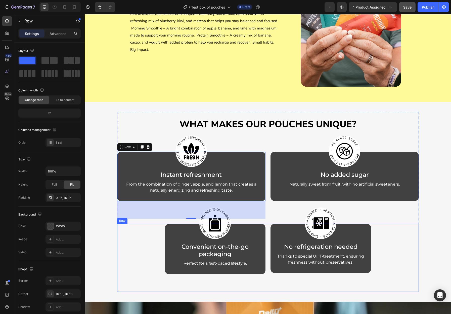
click at [127, 233] on div "Image Convenient on-the-go packaging Heading Perfect for a fast-paced lifestyle…" at bounding box center [268, 258] width 302 height 68
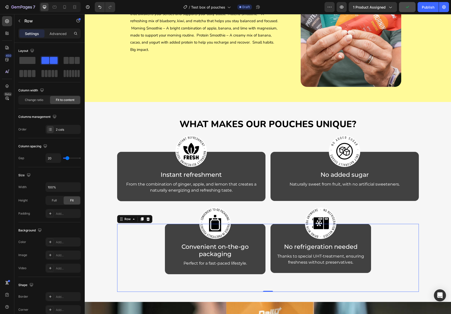
click at [128, 225] on div "Image Convenient on-the-go packaging Heading Perfect for a fast-paced lifestyle…" at bounding box center [268, 258] width 302 height 68
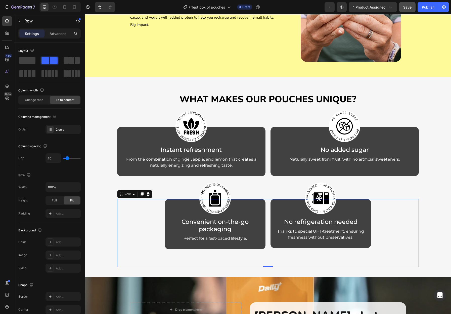
scroll to position [1023, 0]
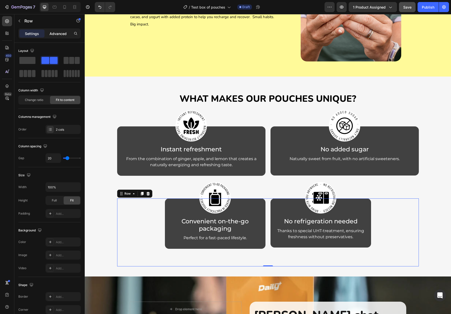
click at [55, 32] on p "Advanced" at bounding box center [58, 33] width 17 height 5
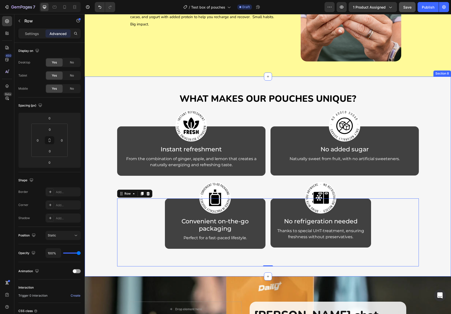
click at [112, 203] on div "What Makes our pouches Unique? Heading Image Instant refreshment Heading From t…" at bounding box center [268, 176] width 354 height 179
click at [135, 201] on div "Image Convenient on-the-go packaging Heading Perfect for a fast-paced lifestyle…" at bounding box center [268, 232] width 302 height 68
click at [32, 36] on p "Settings" at bounding box center [32, 33] width 14 height 5
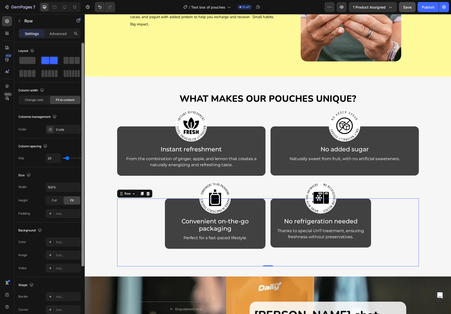
scroll to position [1009, 0]
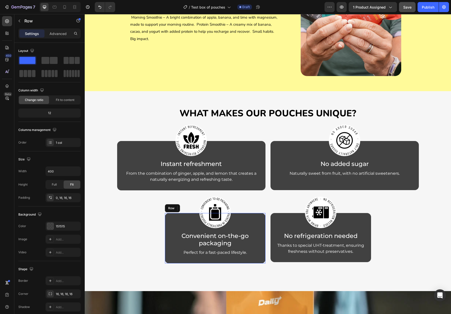
click at [167, 217] on div "Image Convenient on-the-go packaging Heading Perfect for a fast-paced lifestyle…" at bounding box center [215, 238] width 101 height 50
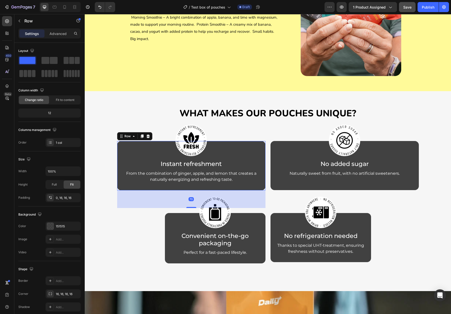
click at [119, 144] on div "Image Instant refreshment Heading From the combination of ginger, apple, and le…" at bounding box center [191, 165] width 148 height 49
click at [167, 215] on div "Image Convenient on-the-go packaging Heading Perfect for a fast-paced lifestyle…" at bounding box center [215, 238] width 101 height 50
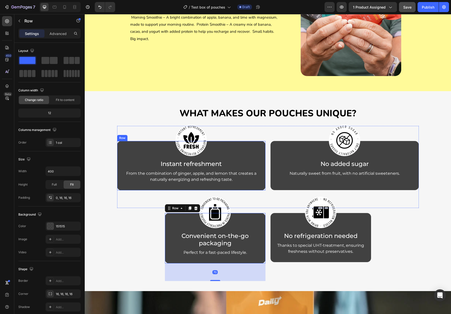
click at [119, 143] on div "Image Instant refreshment Heading From the combination of ginger, apple, and le…" at bounding box center [191, 165] width 148 height 49
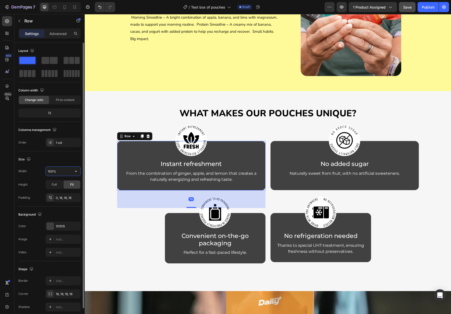
click at [52, 169] on input "100%" at bounding box center [63, 171] width 35 height 9
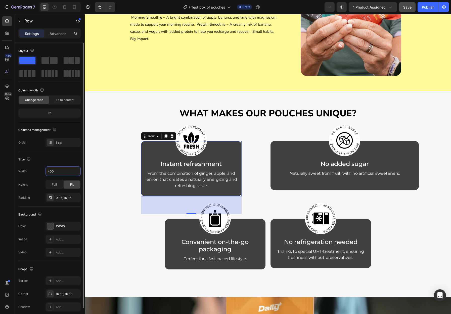
type input "400"
click at [42, 164] on div "Size Width 400 Height Full Fit Padding 0, 16, 16, 16" at bounding box center [49, 178] width 62 height 55
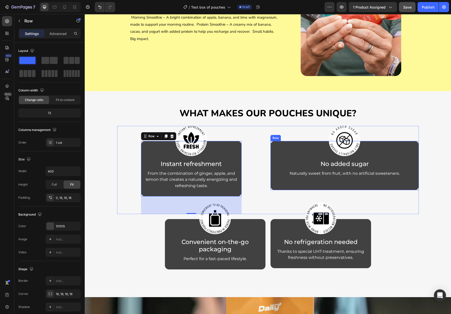
click at [274, 143] on div "Image No added sugar Heading Naturally sweet from fruit, with no artificial swe…" at bounding box center [345, 165] width 148 height 49
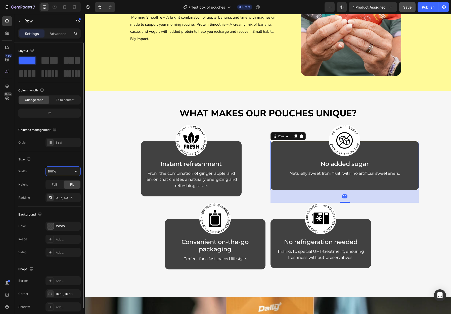
drag, startPoint x: 57, startPoint y: 172, endPoint x: 42, endPoint y: 170, distance: 14.7
click at [42, 170] on div "Width 100%" at bounding box center [49, 171] width 62 height 10
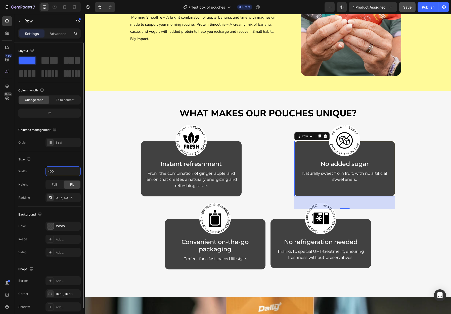
type input "400"
click at [31, 178] on div "Width 400 Height Full Fit Padding 0, 16, 40, 16" at bounding box center [49, 184] width 62 height 36
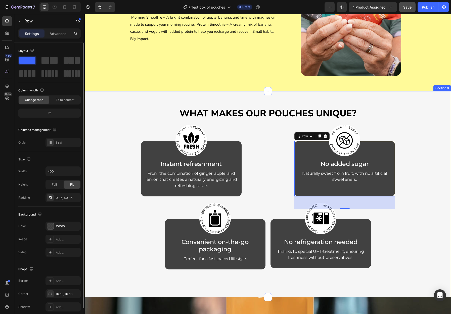
scroll to position [971, 0]
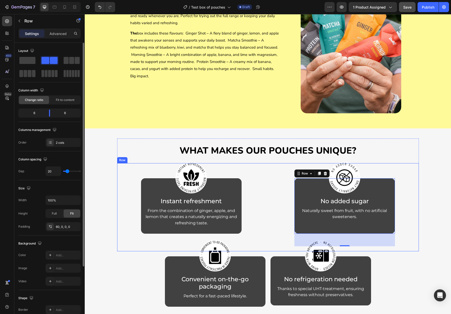
click at [131, 175] on div "Image Instant refreshment Heading From the combination of ginger, apple, and le…" at bounding box center [268, 207] width 302 height 88
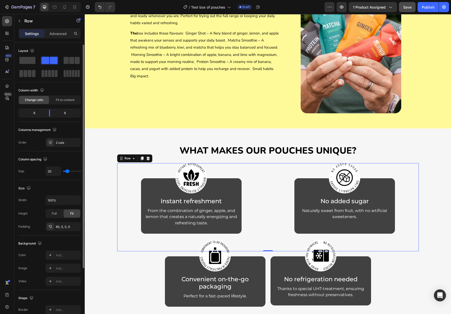
scroll to position [8, 0]
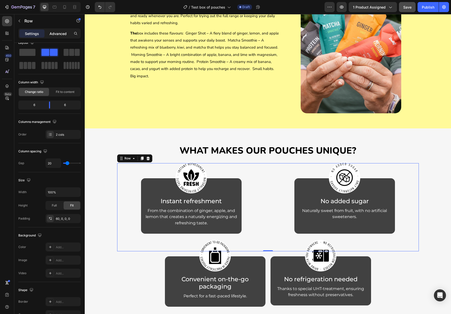
click at [61, 32] on p "Advanced" at bounding box center [58, 33] width 17 height 5
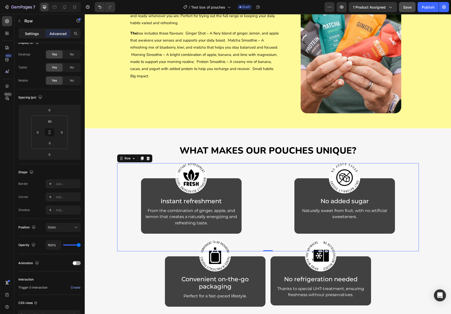
click at [31, 34] on p "Settings" at bounding box center [32, 33] width 14 height 5
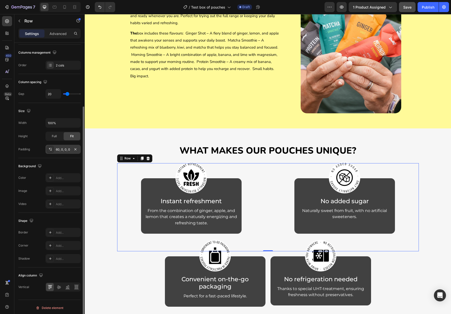
scroll to position [79, 0]
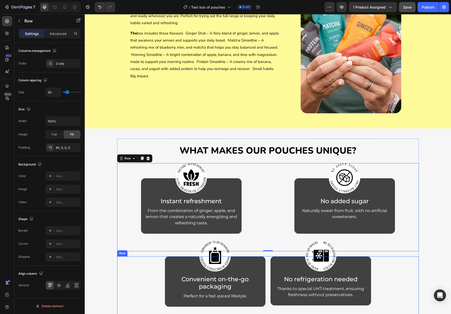
click at [152, 261] on div "Image Convenient on-the-go packaging Heading Perfect for a fast-paced lifestyle…" at bounding box center [268, 290] width 302 height 68
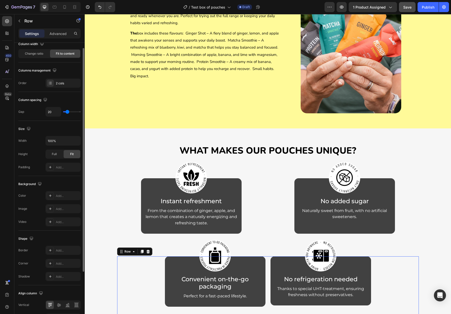
scroll to position [0, 0]
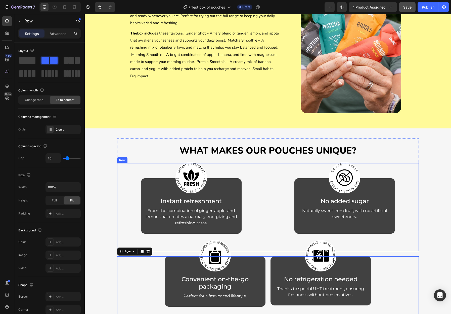
click at [122, 211] on div "Image Instant refreshment Heading From the combination of ginger, apple, and le…" at bounding box center [191, 214] width 148 height 73
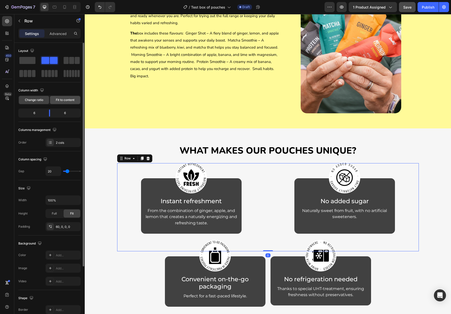
click at [63, 102] on div "Fit to content" at bounding box center [65, 100] width 30 height 8
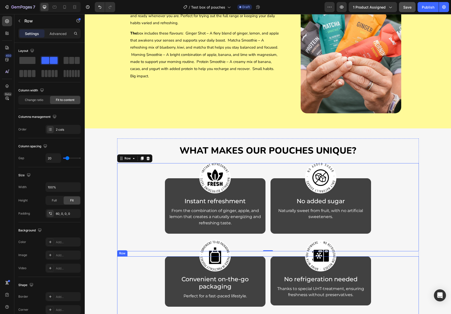
scroll to position [980, 0]
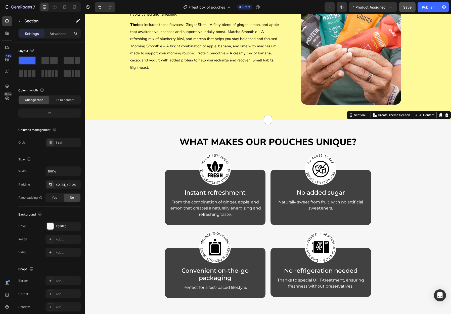
click at [109, 263] on div "What Makes our pouches Unique? Heading Image Instant refreshment Heading From t…" at bounding box center [268, 223] width 354 height 186
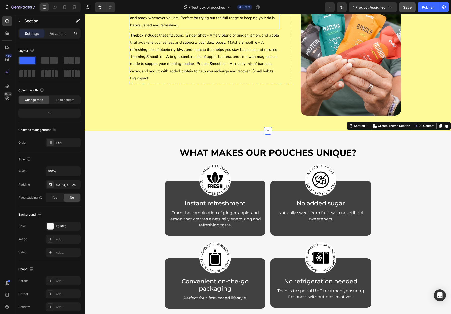
scroll to position [842, 0]
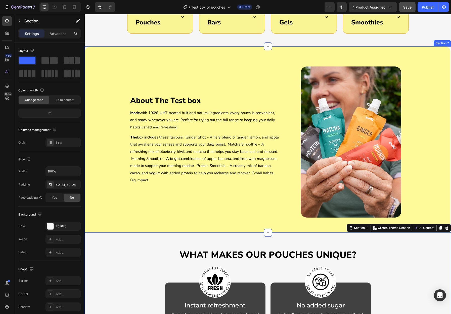
click at [99, 112] on div "About The Test box Heading Made with 100% UHT-treated fruit and natural ingredi…" at bounding box center [268, 139] width 367 height 186
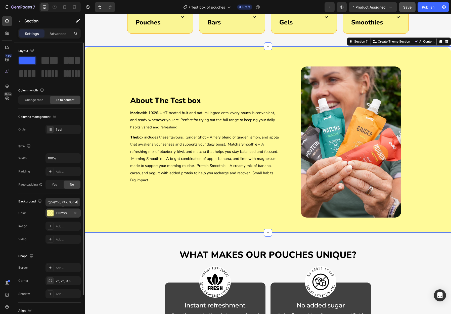
click at [67, 212] on div "FFF200" at bounding box center [63, 213] width 15 height 5
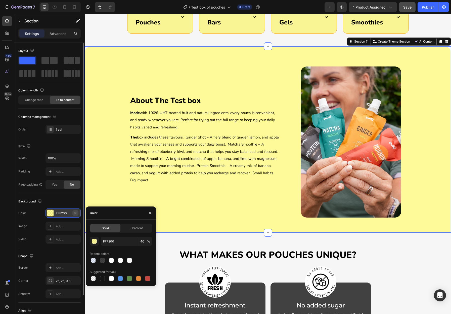
click at [75, 212] on icon "button" at bounding box center [75, 213] width 4 height 4
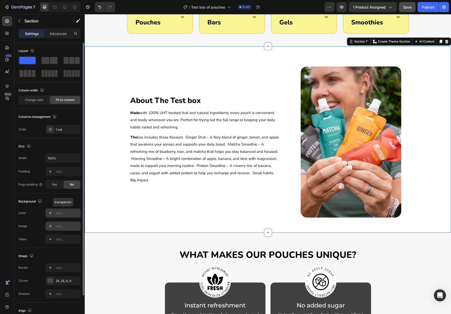
click at [62, 223] on div "Add..." at bounding box center [63, 225] width 35 height 9
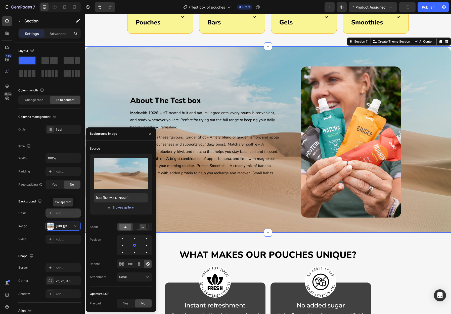
click at [119, 207] on div "Browse gallery" at bounding box center [122, 207] width 21 height 5
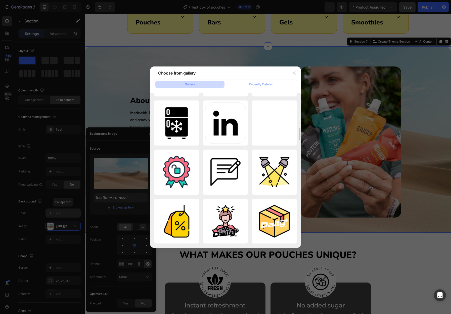
scroll to position [1934, 0]
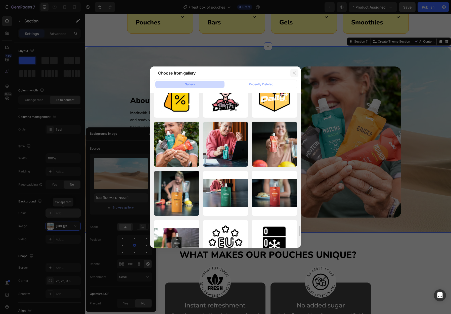
click at [293, 73] on icon "button" at bounding box center [295, 73] width 4 height 4
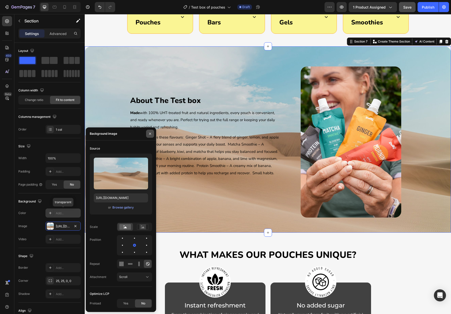
drag, startPoint x: 150, startPoint y: 133, endPoint x: 66, endPoint y: 119, distance: 85.9
click at [150, 133] on icon "button" at bounding box center [150, 134] width 4 height 4
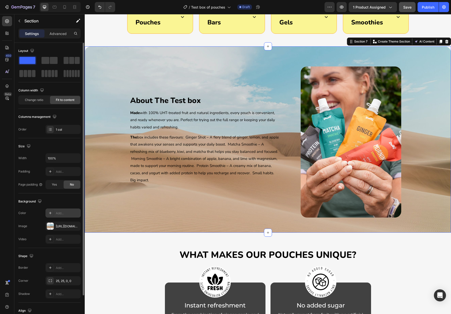
drag, startPoint x: 76, startPoint y: 225, endPoint x: 67, endPoint y: 220, distance: 10.6
click at [0, 0] on icon "button" at bounding box center [0, 0] width 0 height 0
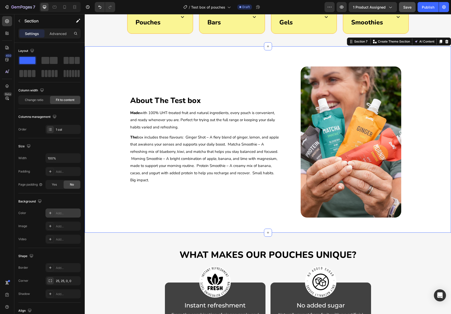
drag, startPoint x: 61, startPoint y: 213, endPoint x: 66, endPoint y: 217, distance: 6.8
click at [61, 213] on div "Add..." at bounding box center [68, 213] width 24 height 5
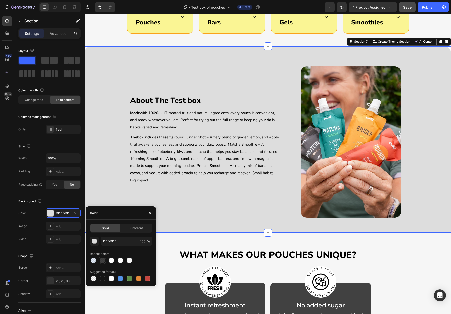
click at [102, 262] on div at bounding box center [102, 260] width 5 height 5
type input "121212"
type input "80"
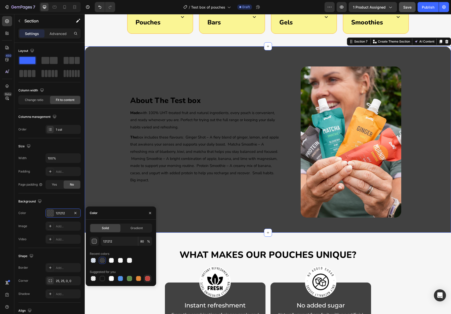
click at [148, 279] on div at bounding box center [147, 278] width 5 height 5
type input "C5453F"
type input "100"
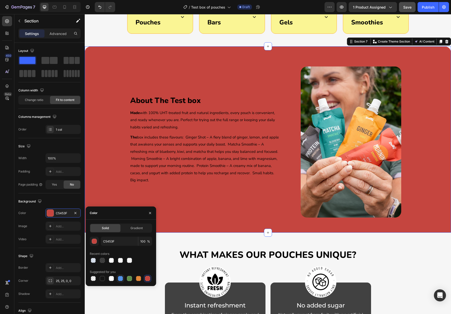
click at [120, 280] on div at bounding box center [120, 278] width 5 height 5
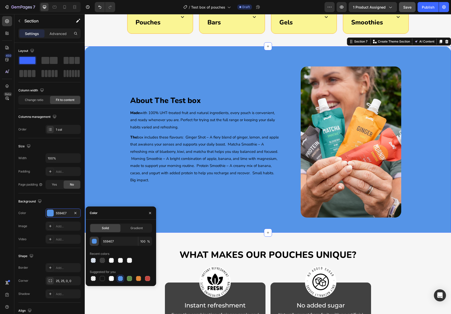
click at [95, 241] on div "button" at bounding box center [94, 241] width 5 height 5
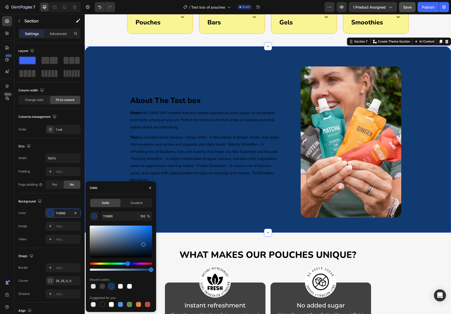
type input "103A70"
drag, startPoint x: 130, startPoint y: 230, endPoint x: 143, endPoint y: 243, distance: 18.9
click at [143, 243] on div at bounding box center [144, 244] width 4 height 4
click at [143, 130] on span "Made with 100% UHT-treated fruit and natural ingredients, every pouch is conven…" at bounding box center [202, 119] width 145 height 19
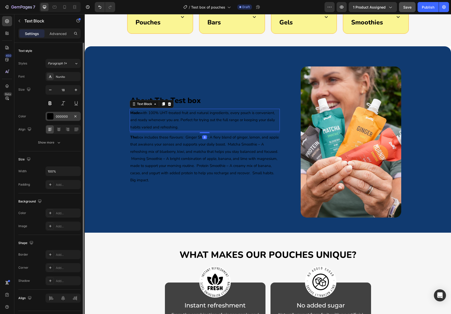
click at [65, 116] on div "000000" at bounding box center [63, 116] width 15 height 5
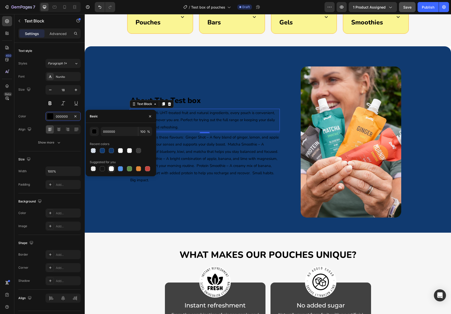
click at [110, 171] on div at bounding box center [111, 168] width 5 height 5
type input "FFFFFF"
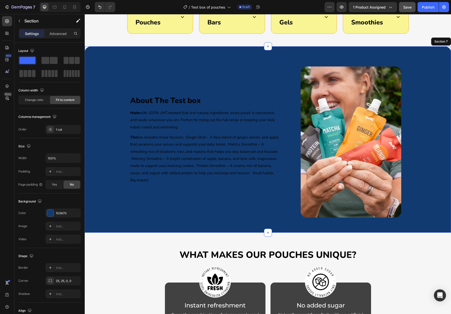
click at [111, 210] on div "About The Test box Heading Made with 100% UHT-treated fruit and natural ingredi…" at bounding box center [268, 139] width 367 height 186
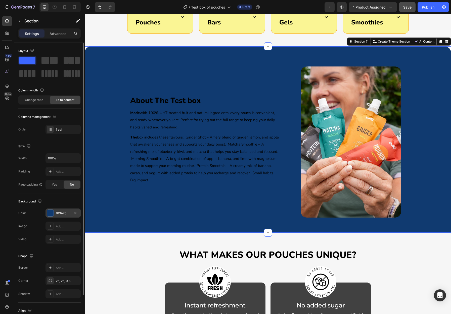
click at [66, 212] on div "103A70" at bounding box center [63, 213] width 15 height 5
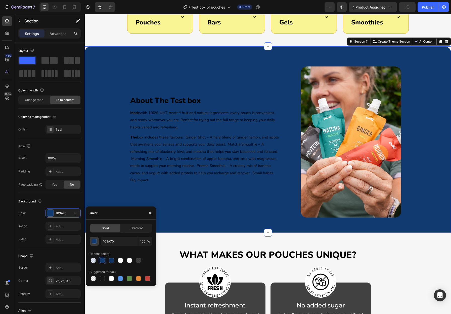
click at [93, 242] on div "button" at bounding box center [94, 241] width 5 height 5
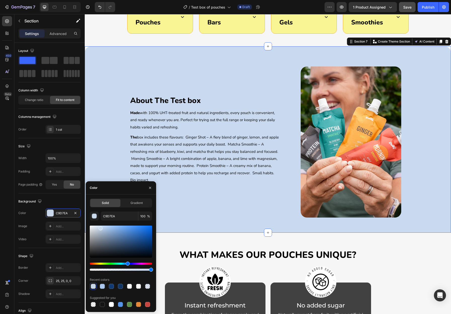
drag, startPoint x: 120, startPoint y: 231, endPoint x: 100, endPoint y: 227, distance: 20.0
click at [100, 227] on div at bounding box center [121, 241] width 62 height 32
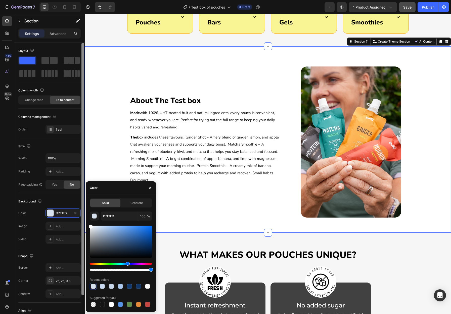
type input "FFFFFF"
drag, startPoint x: 100, startPoint y: 229, endPoint x: 82, endPoint y: 222, distance: 19.9
click at [82, 222] on div "450 Beta Sections(18) Elements(84) Section Element Hero Section Product Detail …" at bounding box center [42, 164] width 85 height 300
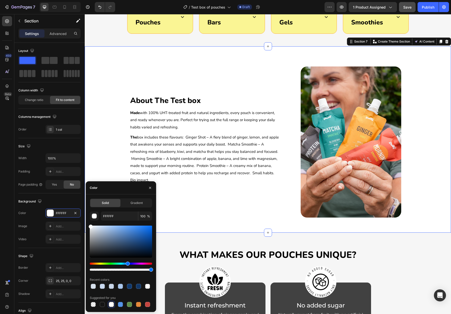
click at [100, 146] on div "About The Test box Heading Made with 100% UHT-treated fruit and natural ingredi…" at bounding box center [268, 139] width 367 height 186
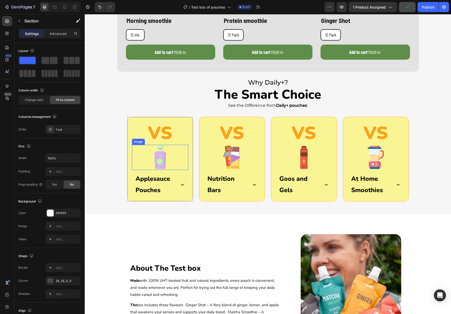
scroll to position [703, 0]
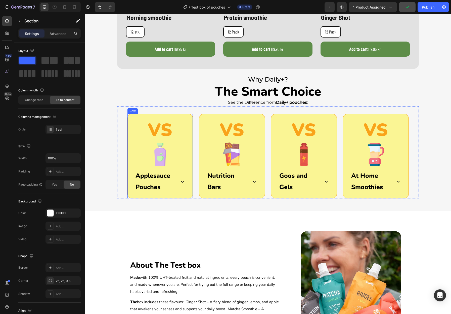
click at [131, 117] on div "VS Heading Image Applesauce Pouches Accordion Row" at bounding box center [160, 156] width 66 height 85
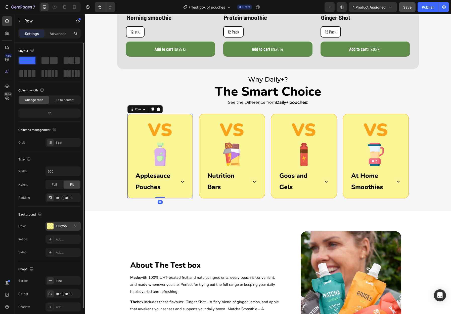
click at [64, 224] on div "FFF200" at bounding box center [63, 226] width 15 height 5
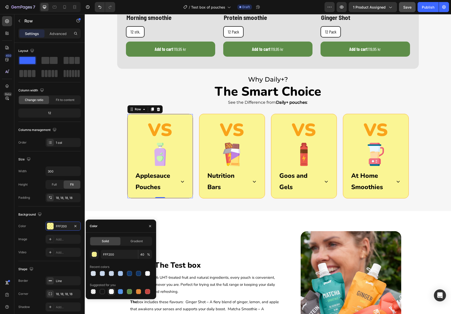
click at [113, 290] on div at bounding box center [111, 291] width 5 height 5
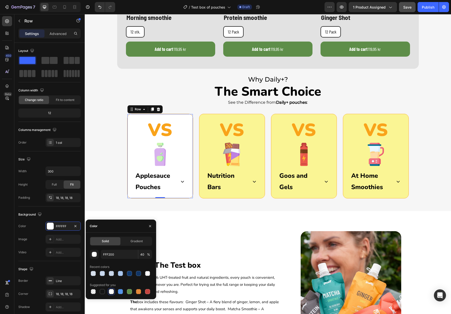
type input "FFFFFF"
type input "100"
click at [204, 115] on div "VS Heading Image Nutrition Bars Accordion Row" at bounding box center [232, 156] width 66 height 85
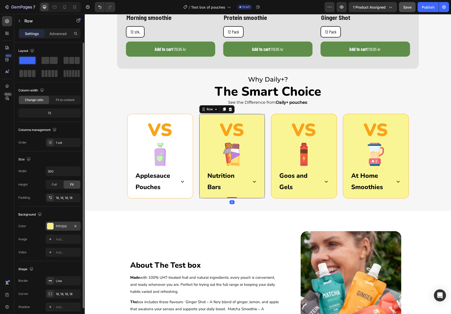
click at [64, 225] on div "FFF200" at bounding box center [63, 226] width 15 height 5
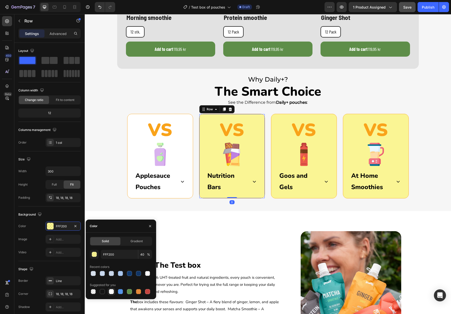
click at [110, 291] on div at bounding box center [111, 291] width 5 height 5
type input "FFFFFF"
type input "100"
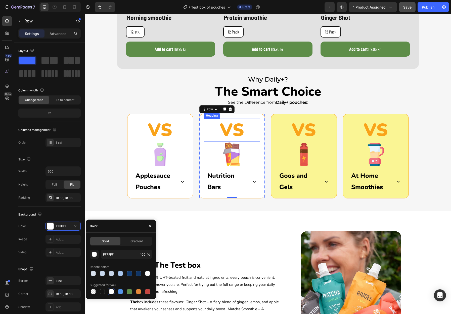
click at [236, 132] on h2 "VS" at bounding box center [232, 129] width 56 height 23
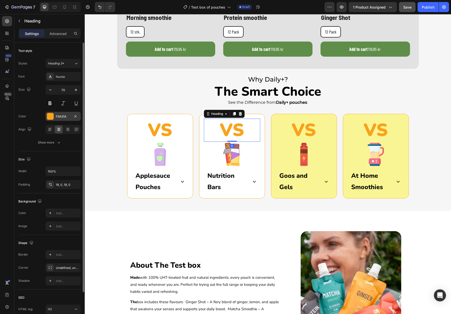
click at [62, 114] on div "F9A31A" at bounding box center [63, 116] width 15 height 5
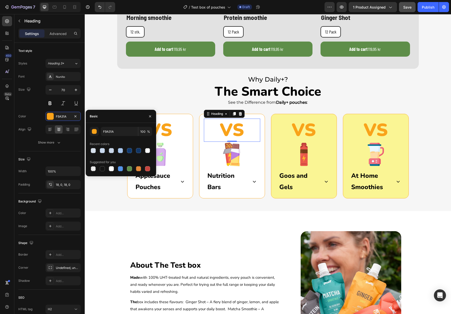
drag, startPoint x: 102, startPoint y: 168, endPoint x: 124, endPoint y: 152, distance: 26.7
click at [102, 168] on div at bounding box center [102, 168] width 5 height 5
type input "151515"
click at [164, 131] on h2 "VS" at bounding box center [160, 129] width 56 height 23
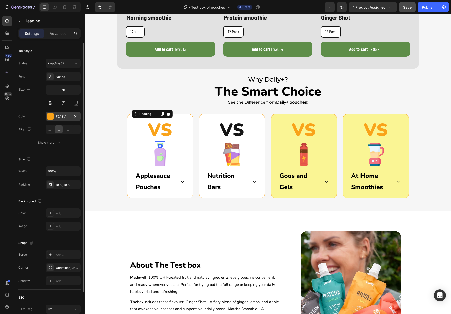
click at [62, 116] on div "F9A31A" at bounding box center [63, 116] width 15 height 5
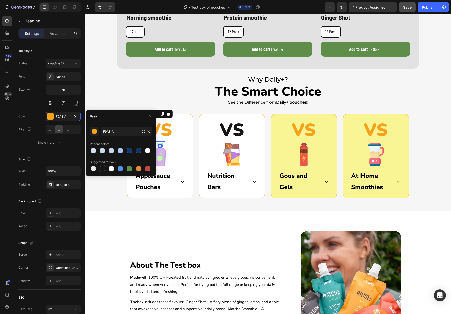
click at [101, 168] on div at bounding box center [102, 168] width 5 height 5
type input "151515"
click at [302, 128] on h2 "VS" at bounding box center [304, 129] width 56 height 23
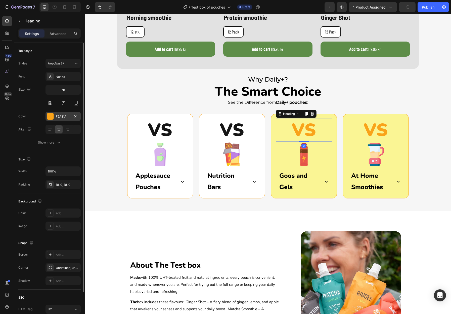
click at [65, 117] on div "F9A31A" at bounding box center [63, 116] width 15 height 5
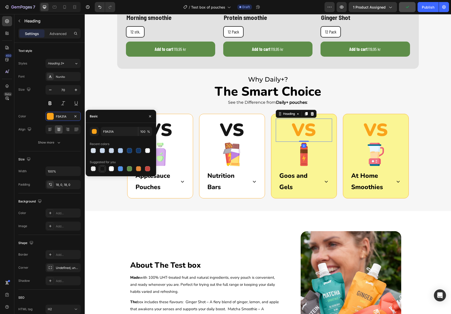
click at [103, 168] on div at bounding box center [102, 168] width 5 height 5
type input "151515"
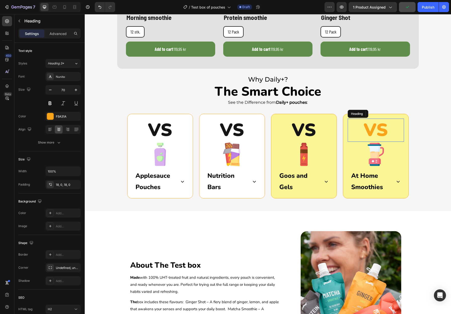
click at [364, 128] on h2 "VS" at bounding box center [376, 129] width 56 height 23
click at [62, 116] on div "F9A31A" at bounding box center [63, 116] width 15 height 5
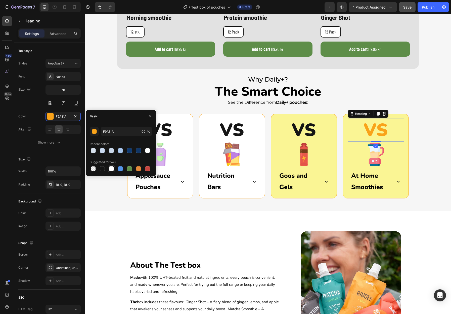
click at [110, 170] on div at bounding box center [111, 168] width 5 height 5
click at [103, 169] on div at bounding box center [102, 168] width 5 height 5
type input "151515"
click at [287, 183] on p "Goos and Gels" at bounding box center [294, 181] width 28 height 23
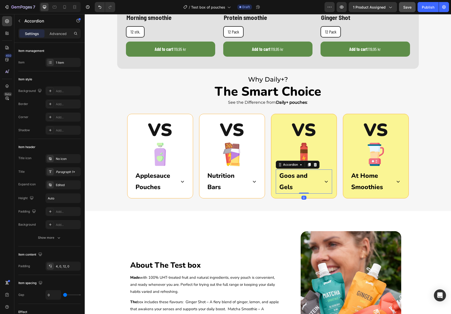
click at [322, 182] on div "Goos and Gels" at bounding box center [304, 181] width 51 height 24
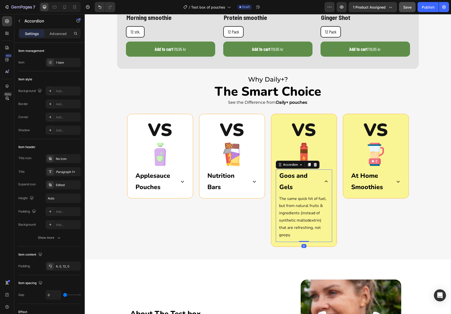
click at [322, 182] on div "Goos and Gels" at bounding box center [304, 181] width 51 height 24
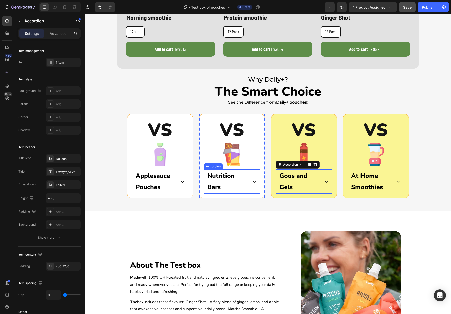
click at [254, 185] on div "Nutrition Bars" at bounding box center [232, 181] width 51 height 24
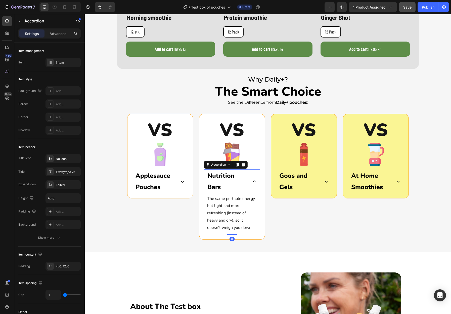
drag, startPoint x: 254, startPoint y: 184, endPoint x: 267, endPoint y: 140, distance: 45.5
click at [254, 184] on div "Nutrition Bars" at bounding box center [232, 181] width 51 height 24
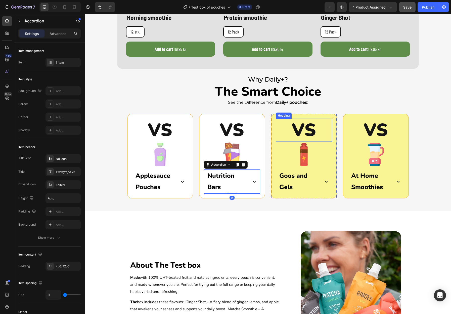
click at [278, 122] on h2 "VS" at bounding box center [304, 129] width 56 height 23
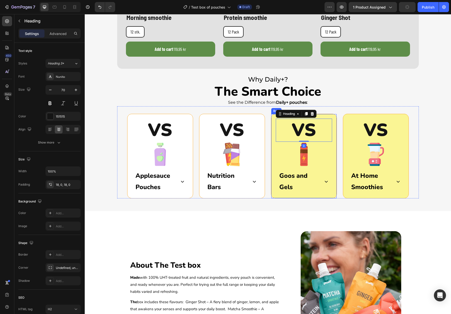
click at [275, 121] on div "VS Heading 0 Image Goos and Gels Accordion Row" at bounding box center [304, 156] width 66 height 85
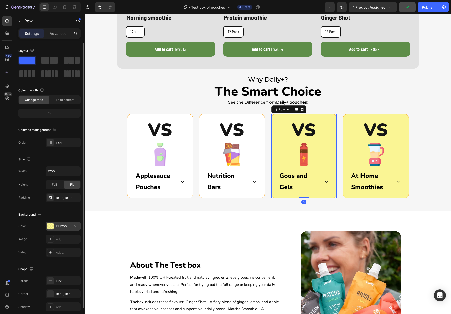
click at [60, 227] on div "FFF200" at bounding box center [63, 226] width 15 height 5
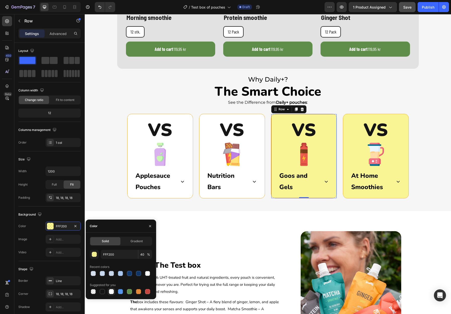
click at [111, 293] on div at bounding box center [111, 291] width 5 height 5
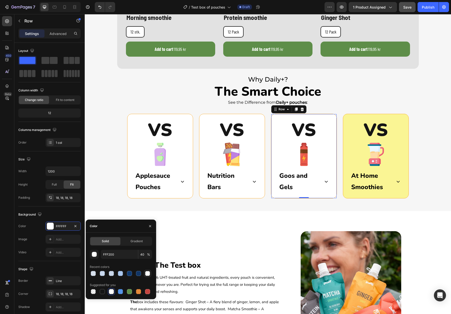
type input "FFFFFF"
type input "100"
click at [347, 119] on div "VS Heading Image At Home Smoothies Accordion Row" at bounding box center [376, 156] width 66 height 85
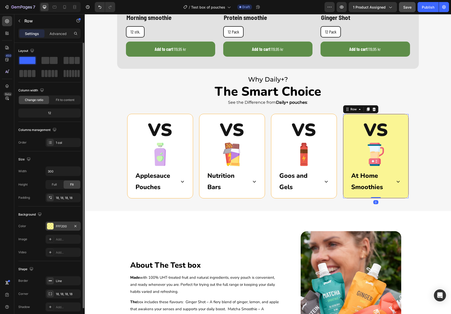
click at [60, 224] on div "FFF200" at bounding box center [63, 225] width 35 height 9
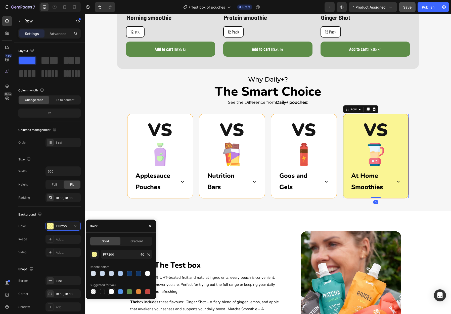
click at [114, 290] on div at bounding box center [111, 291] width 5 height 5
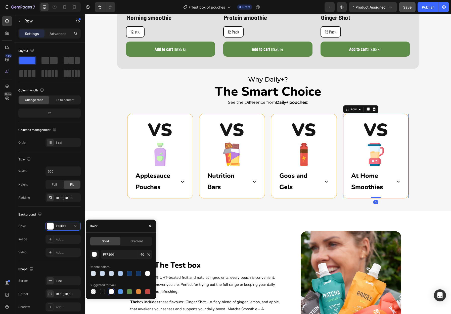
type input "FFFFFF"
type input "100"
click at [132, 118] on div "VS Heading Image Applesauce Pouches Accordion Row" at bounding box center [160, 156] width 66 height 85
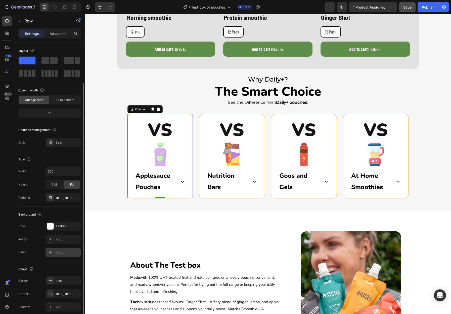
scroll to position [22, 0]
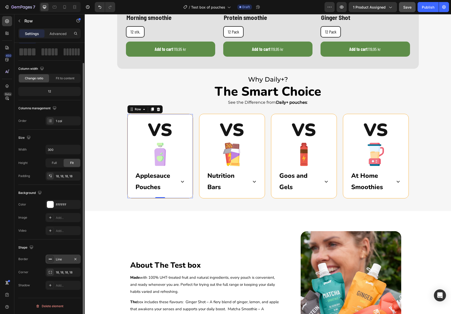
click at [65, 263] on div "Line" at bounding box center [63, 258] width 35 height 9
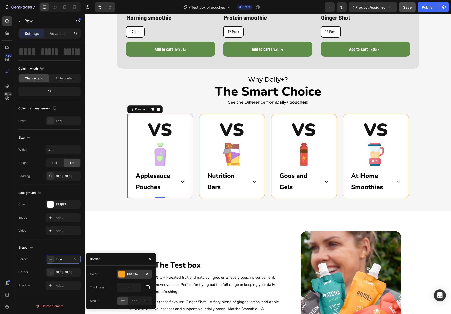
click at [131, 276] on div "F9A31A" at bounding box center [134, 274] width 15 height 5
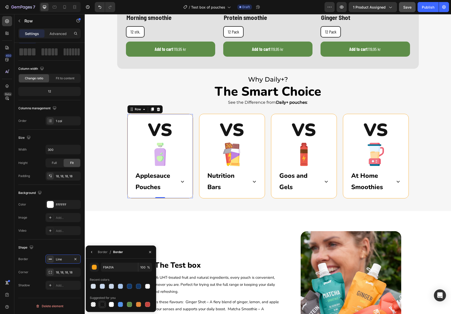
click at [104, 304] on div at bounding box center [102, 304] width 5 height 5
type input "151515"
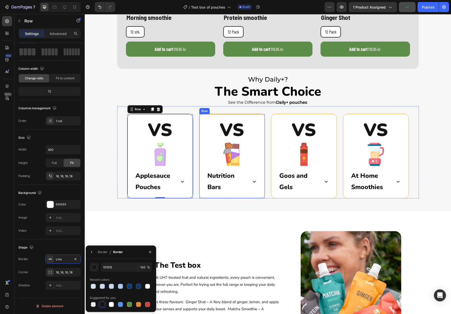
click at [202, 118] on div "VS Heading Image Nutrition Bars Accordion Row" at bounding box center [232, 156] width 66 height 85
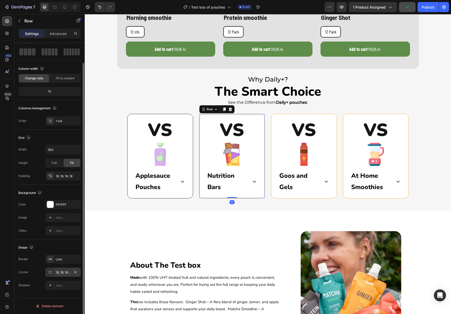
click at [63, 270] on div "18, 18, 18, 18" at bounding box center [63, 272] width 15 height 5
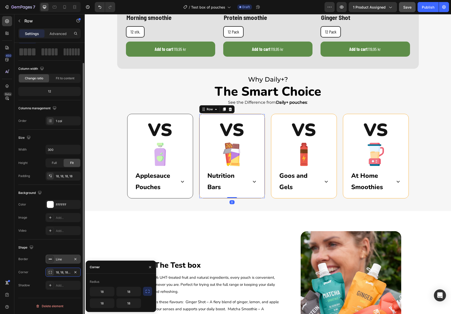
click at [62, 259] on div "Line" at bounding box center [63, 259] width 15 height 5
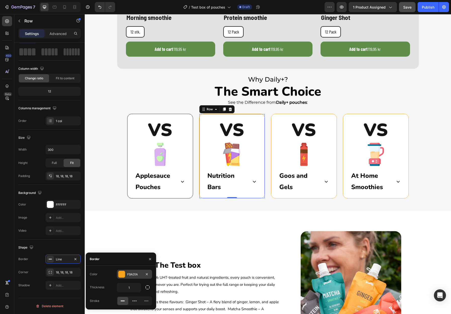
click at [133, 272] on div "F9A31A" at bounding box center [134, 274] width 15 height 5
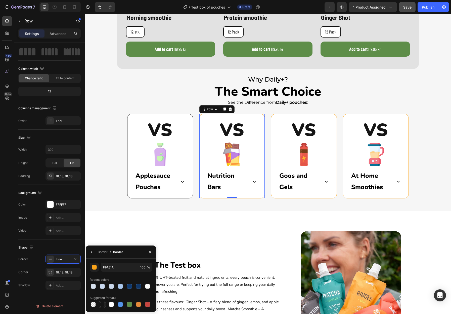
click at [103, 304] on div at bounding box center [102, 304] width 5 height 5
type input "151515"
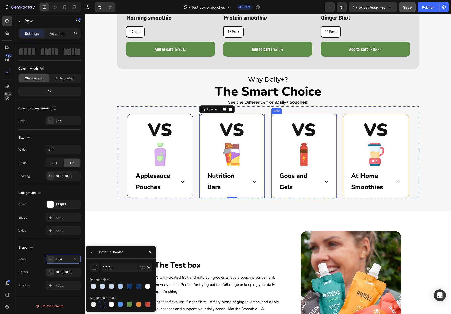
click at [273, 119] on div "VS Heading Image Goos and Gels Accordion Row" at bounding box center [304, 156] width 66 height 85
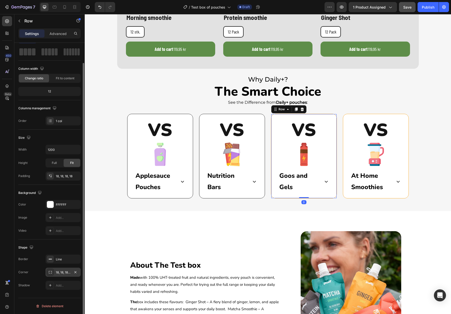
click at [64, 271] on div "18, 18, 18, 18" at bounding box center [63, 272] width 15 height 5
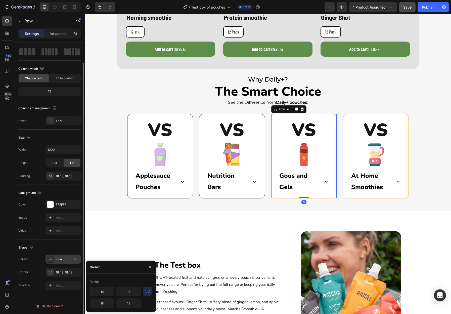
click at [61, 260] on div "Line" at bounding box center [63, 259] width 15 height 5
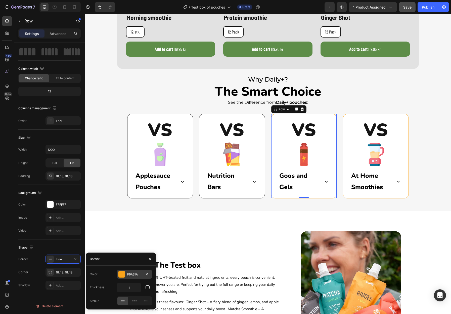
click at [131, 274] on div "F9A31A" at bounding box center [134, 274] width 15 height 5
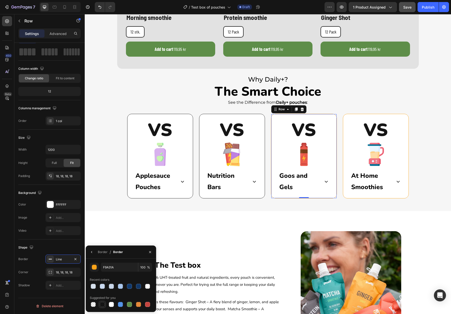
click at [102, 304] on div at bounding box center [102, 304] width 5 height 5
type input "151515"
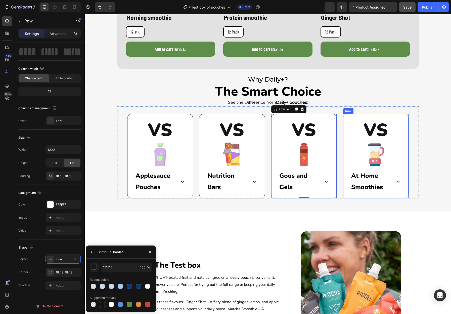
click at [347, 118] on div "VS Heading Image At Home Smoothies Accordion Row" at bounding box center [376, 156] width 66 height 85
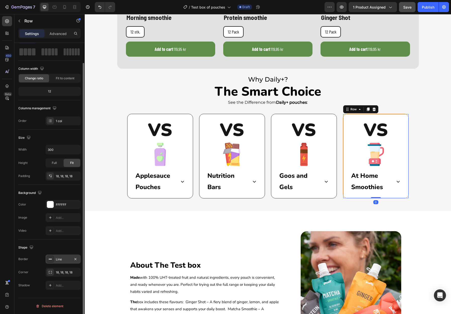
click at [60, 259] on div "Line" at bounding box center [63, 259] width 15 height 5
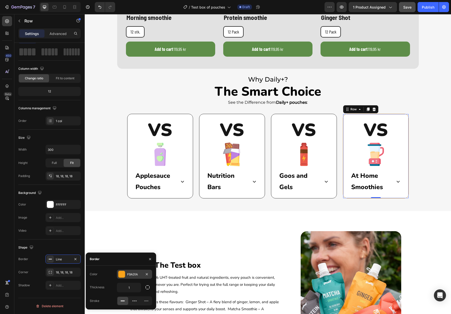
click at [128, 274] on div "F9A31A" at bounding box center [134, 274] width 15 height 5
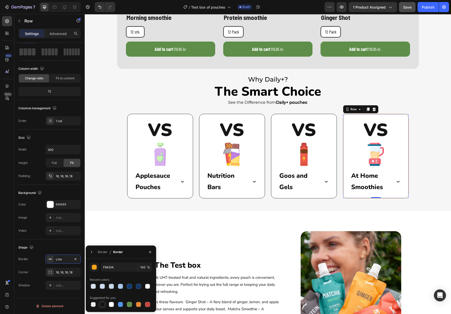
click at [102, 303] on div at bounding box center [102, 304] width 5 height 5
type input "151515"
click at [112, 207] on div "Why Daily+? Heading The Smart Choice Heading See the Difference from Daily+ pou…" at bounding box center [268, 142] width 367 height 136
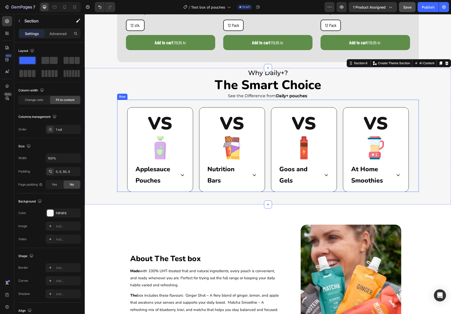
scroll to position [758, 0]
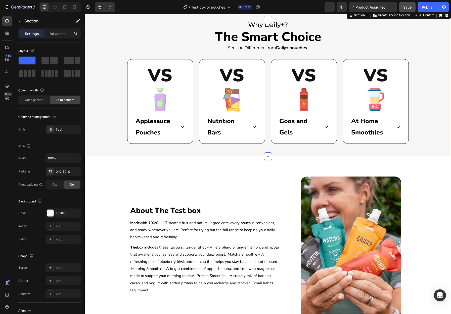
click at [111, 123] on div "Why Daily+? Heading The Smart Choice Heading See the Difference from Daily+ pou…" at bounding box center [268, 88] width 367 height 136
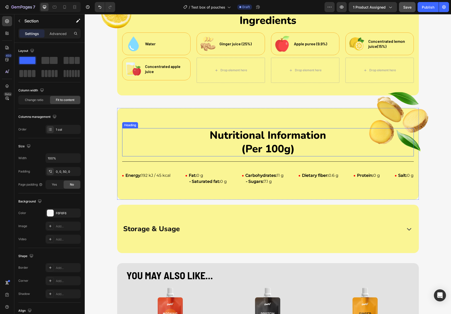
scroll to position [366, 0]
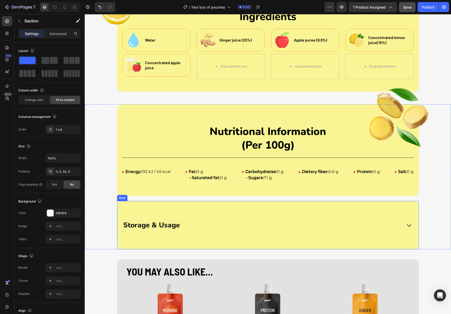
click at [139, 209] on div "Storage & Usage Accordion Row" at bounding box center [268, 225] width 302 height 48
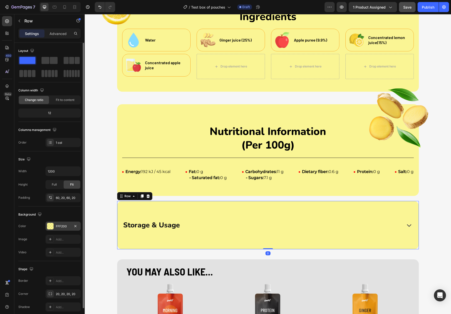
click at [61, 225] on div "FFF200" at bounding box center [63, 226] width 15 height 5
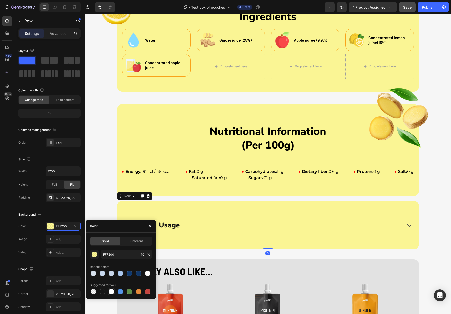
click at [111, 291] on div at bounding box center [111, 291] width 5 height 5
type input "FFFFFF"
type input "100"
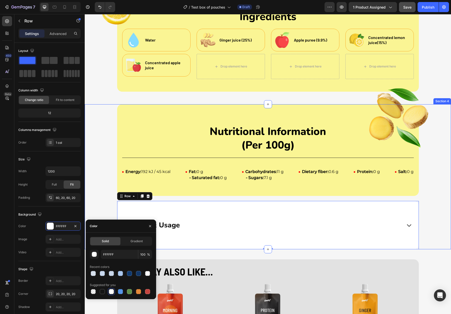
click at [94, 208] on div "Image Nutritional Information (Per 100g) Heading Energy: 192 kJ / 45 kcal Fat: …" at bounding box center [268, 176] width 367 height 145
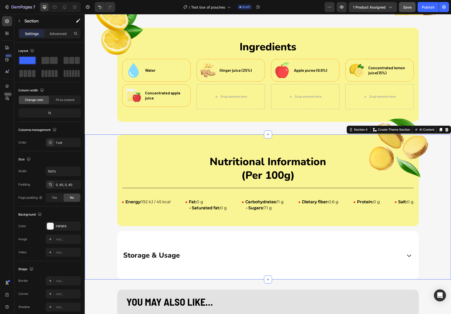
scroll to position [331, 0]
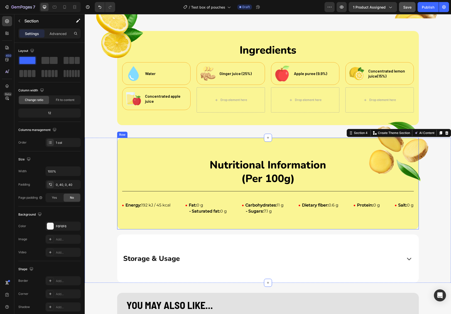
click at [131, 144] on div "Image Nutritional Information (Per 100g) Heading Energy: 192 kJ / 45 kcal Fat: …" at bounding box center [268, 184] width 302 height 92
click at [108, 152] on div "Image Nutritional Information (Per 100g) Heading Energy: 192 kJ / 45 kcal Fat: …" at bounding box center [268, 210] width 346 height 145
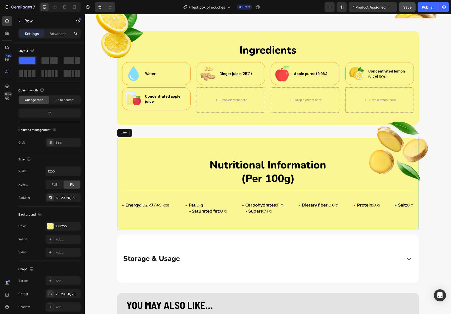
click at [123, 145] on div "Image Nutritional Information (Per 100g) Heading Energy: 192 kJ / 45 kcal Fat: …" at bounding box center [268, 184] width 302 height 92
click at [148, 135] on icon at bounding box center [148, 133] width 4 height 4
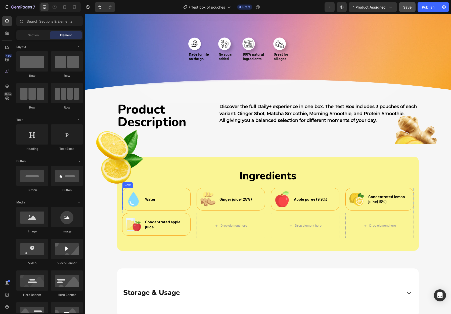
scroll to position [207, 0]
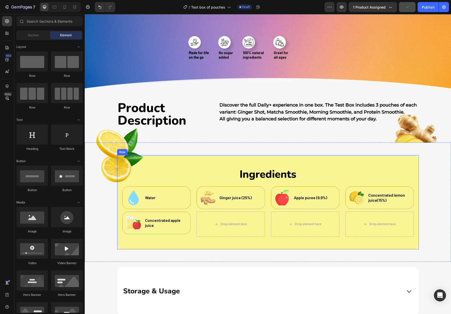
click at [175, 162] on div "Image Ingredients Heading Row Image Water Text Block Row Image Ginger juice (25…" at bounding box center [268, 202] width 302 height 94
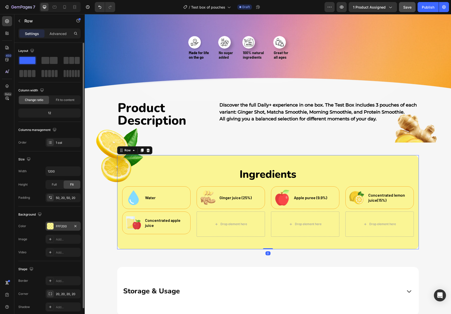
click at [57, 227] on div "FFF200" at bounding box center [63, 226] width 15 height 5
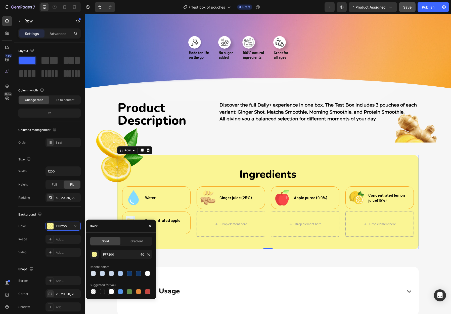
click at [111, 291] on div at bounding box center [111, 291] width 5 height 5
type input "FFFFFF"
type input "100"
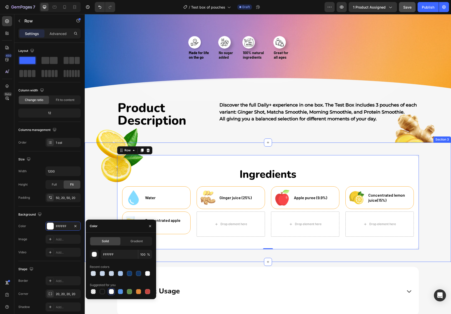
click at [99, 206] on div "Image Ingredients Heading Row Image Water Text Block Row Image Ginger juice (25…" at bounding box center [268, 202] width 367 height 94
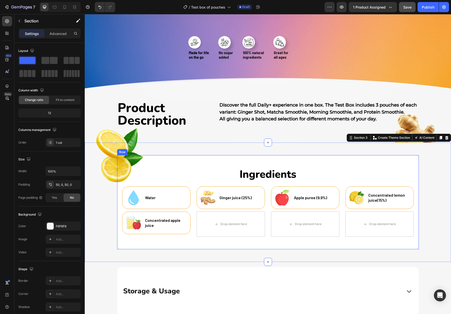
scroll to position [219, 0]
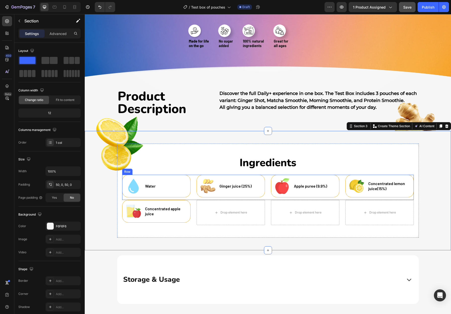
click at [123, 177] on div "Image Water Text Block Row" at bounding box center [156, 187] width 68 height 25
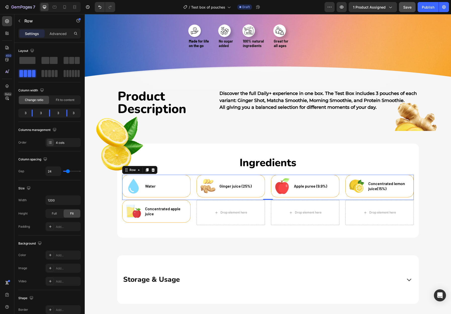
click at [153, 171] on icon at bounding box center [152, 170] width 3 height 4
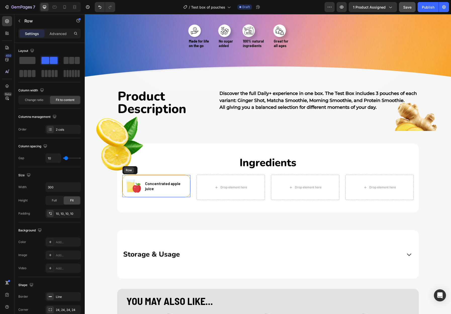
click at [127, 173] on div "Row" at bounding box center [129, 170] width 10 height 6
click at [153, 172] on icon at bounding box center [153, 170] width 3 height 4
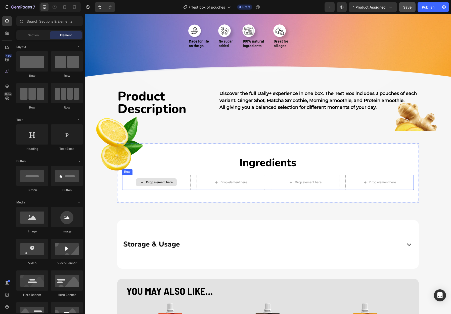
click at [158, 183] on div "Drop element here" at bounding box center [159, 182] width 27 height 4
click at [151, 183] on div "Drop element here" at bounding box center [159, 182] width 27 height 4
drag, startPoint x: 133, startPoint y: 155, endPoint x: 148, endPoint y: 185, distance: 33.4
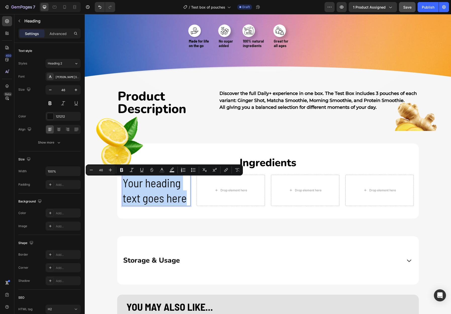
drag, startPoint x: 185, startPoint y: 201, endPoint x: 124, endPoint y: 185, distance: 63.6
click at [124, 185] on p "Your heading text goes here" at bounding box center [156, 190] width 67 height 30
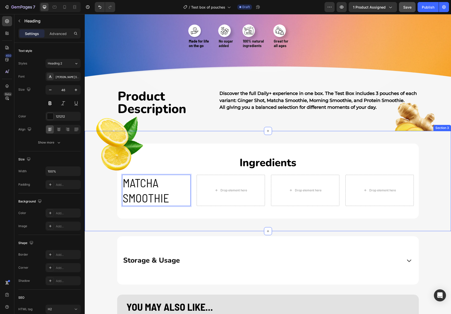
click at [109, 210] on div "Image Ingredients Heading Row MATCHA SMOOTHIE Heading 0 Drop element here Drop …" at bounding box center [268, 180] width 367 height 75
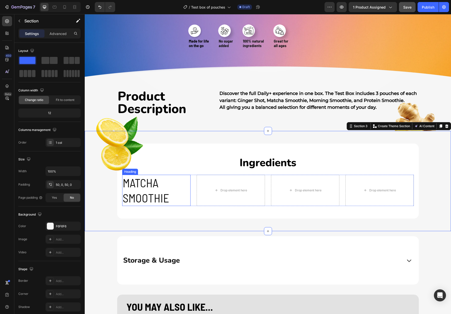
click at [152, 199] on p "MATCHA SMOOTHIE" at bounding box center [156, 190] width 67 height 30
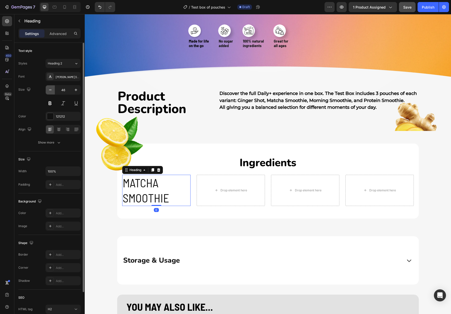
click at [51, 91] on icon "button" at bounding box center [50, 89] width 5 height 5
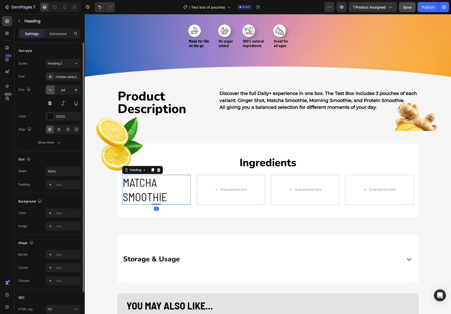
click at [51, 91] on icon "button" at bounding box center [50, 89] width 5 height 5
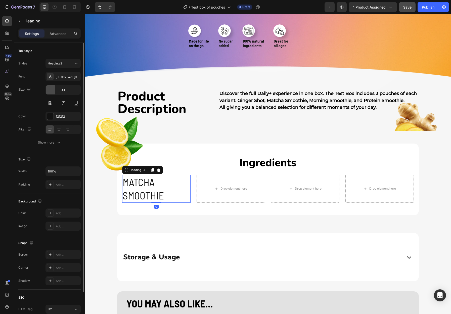
click at [51, 91] on icon "button" at bounding box center [50, 89] width 5 height 5
type input "38"
click at [51, 91] on icon "button" at bounding box center [50, 89] width 5 height 5
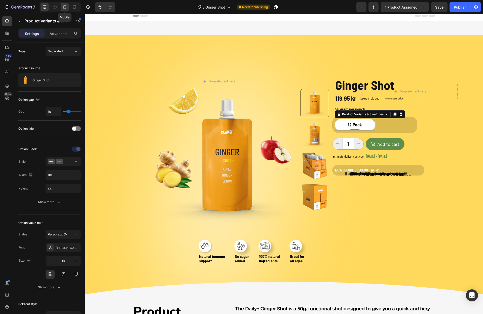
click at [63, 6] on icon at bounding box center [64, 7] width 5 height 5
type input "24"
type input "16"
type input "100"
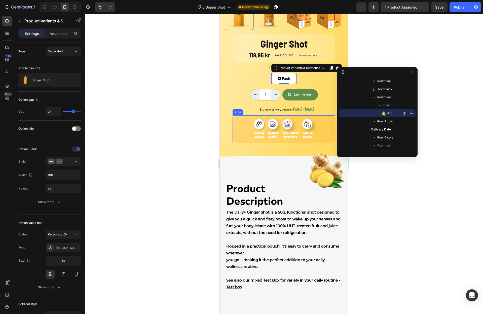
scroll to position [171, 0]
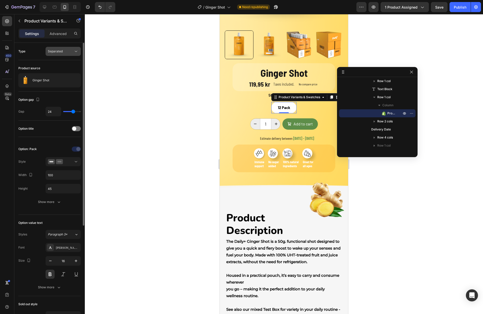
click at [63, 50] on div "Separated" at bounding box center [61, 51] width 26 height 5
drag, startPoint x: 51, startPoint y: 71, endPoint x: 52, endPoint y: 68, distance: 3.1
click at [51, 71] on span "Combine" at bounding box center [54, 73] width 13 height 5
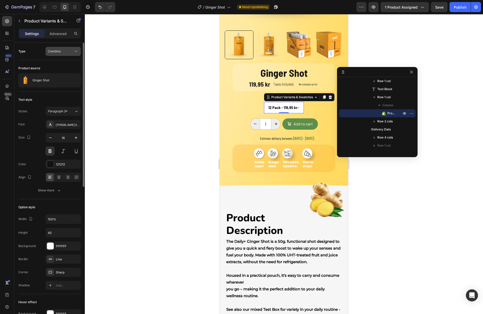
click at [56, 54] on div "Combine" at bounding box center [63, 51] width 31 height 5
click at [55, 65] on span "Separated" at bounding box center [55, 63] width 15 height 5
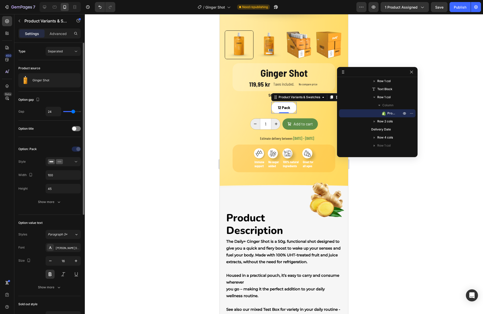
click at [37, 92] on div "Type Separated" at bounding box center [49, 106] width 62 height 29
click at [45, 7] on icon at bounding box center [44, 7] width 3 height 3
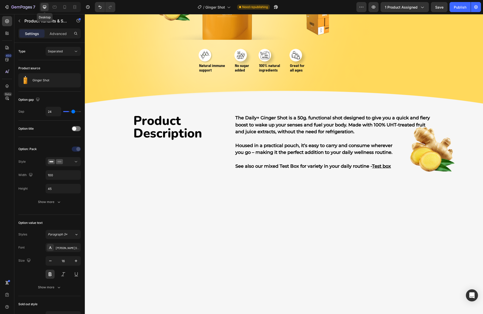
type input "10"
type input "161"
type input "18"
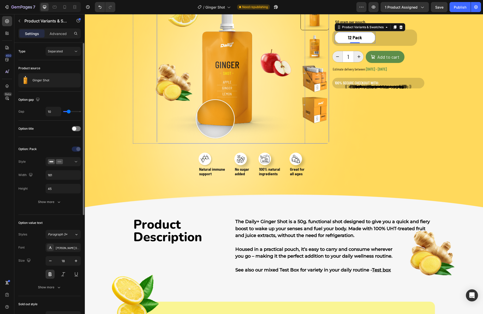
scroll to position [19, 0]
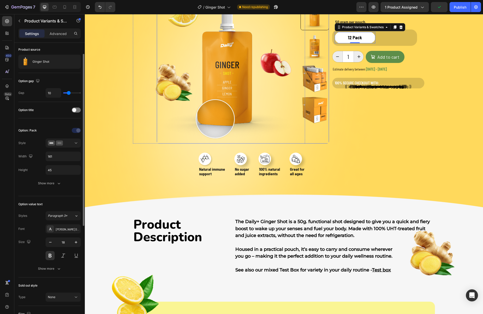
click at [48, 192] on div "Option: Pack Style Width 161 Height 45 Show more" at bounding box center [49, 157] width 62 height 78
click at [44, 187] on button "Show more" at bounding box center [49, 183] width 62 height 9
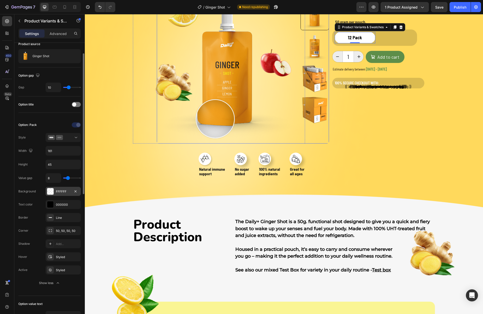
scroll to position [24, 0]
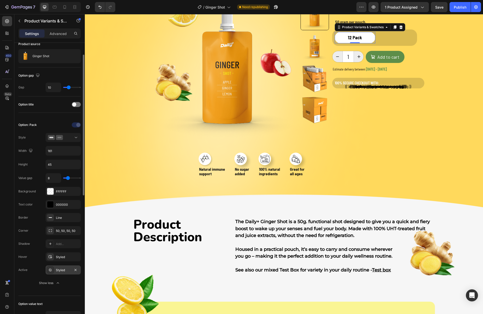
click at [63, 269] on div "Styled" at bounding box center [63, 270] width 15 height 5
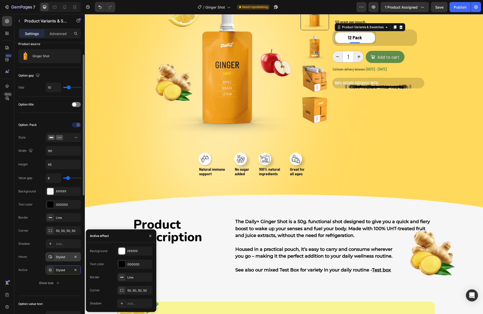
click at [62, 257] on div "Styled" at bounding box center [63, 257] width 15 height 5
click at [38, 265] on div "Shadow Add..." at bounding box center [49, 269] width 62 height 9
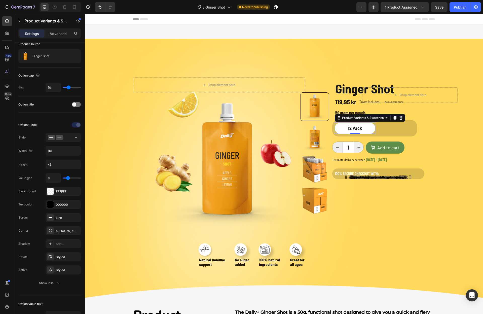
scroll to position [0, 0]
click at [454, 7] on button "Publish" at bounding box center [459, 7] width 21 height 10
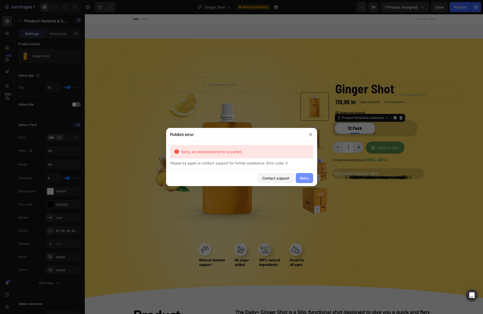
click at [302, 178] on div "Retry" at bounding box center [304, 177] width 9 height 5
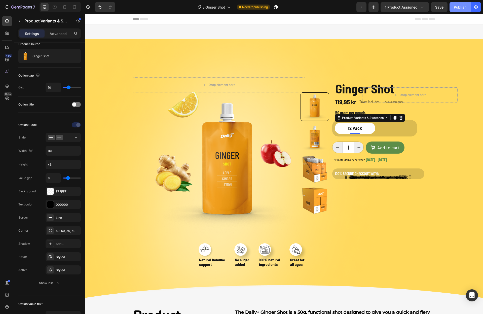
click at [454, 7] on div "Publish" at bounding box center [460, 7] width 13 height 5
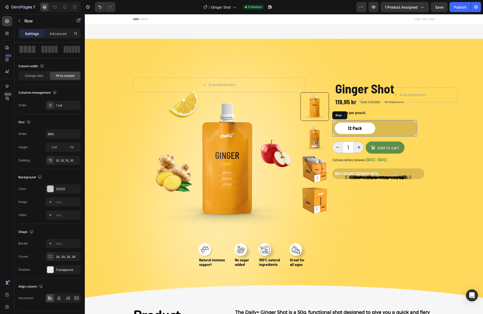
click at [389, 130] on div "12 Pack 12 Pack 12 Pack Product Variants & Swatches 0 Row" at bounding box center [374, 128] width 85 height 16
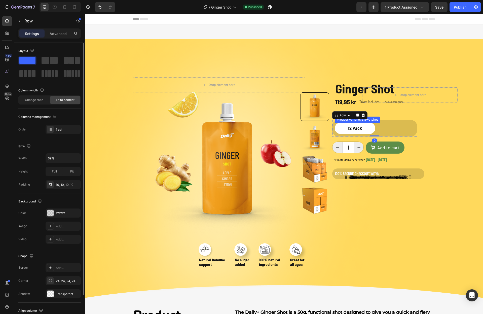
click at [369, 129] on Pack "12 Pack" at bounding box center [355, 128] width 41 height 11
click at [335, 123] on input "12 Pack 12 Pack 12 Pack" at bounding box center [334, 122] width 0 height 0
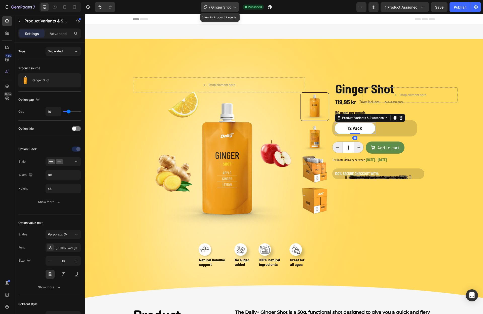
click at [221, 8] on span "Ginger Shot" at bounding box center [221, 7] width 20 height 5
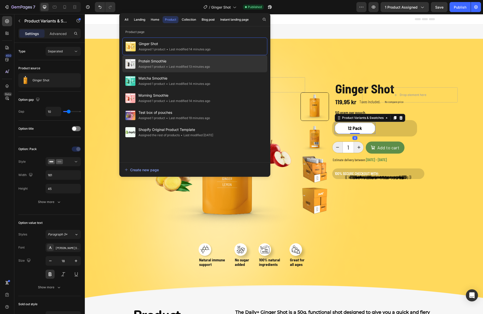
click at [191, 63] on span "Protein Smoothie" at bounding box center [173, 61] width 71 height 6
